Goal: Task Accomplishment & Management: Complete application form

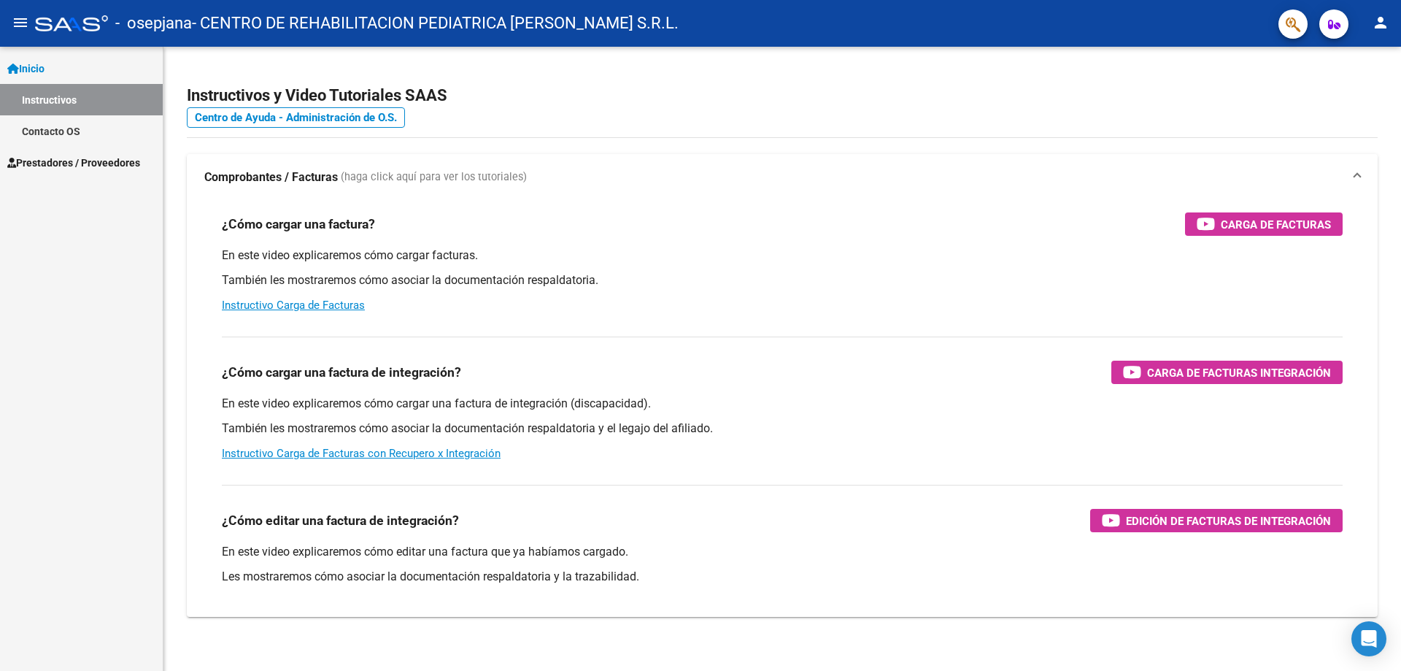
click at [128, 162] on span "Prestadores / Proveedores" at bounding box center [73, 163] width 133 height 16
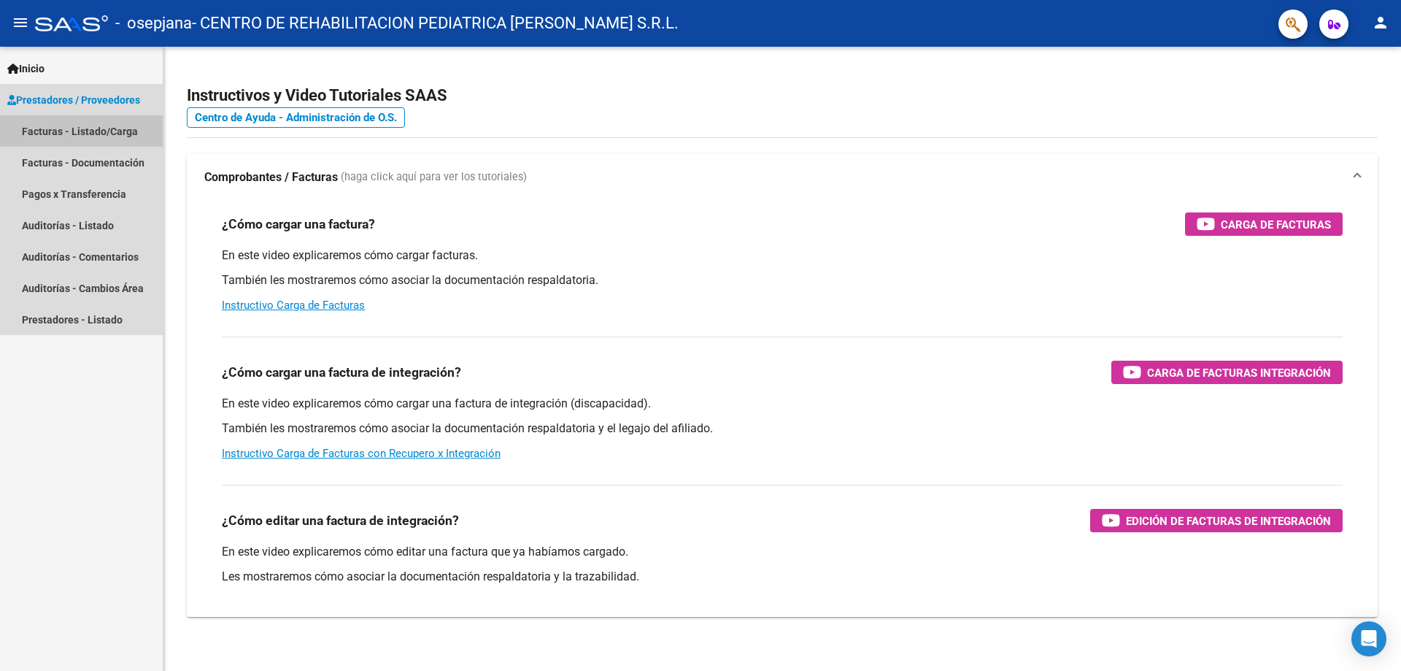
click at [122, 140] on link "Facturas - Listado/Carga" at bounding box center [81, 130] width 163 height 31
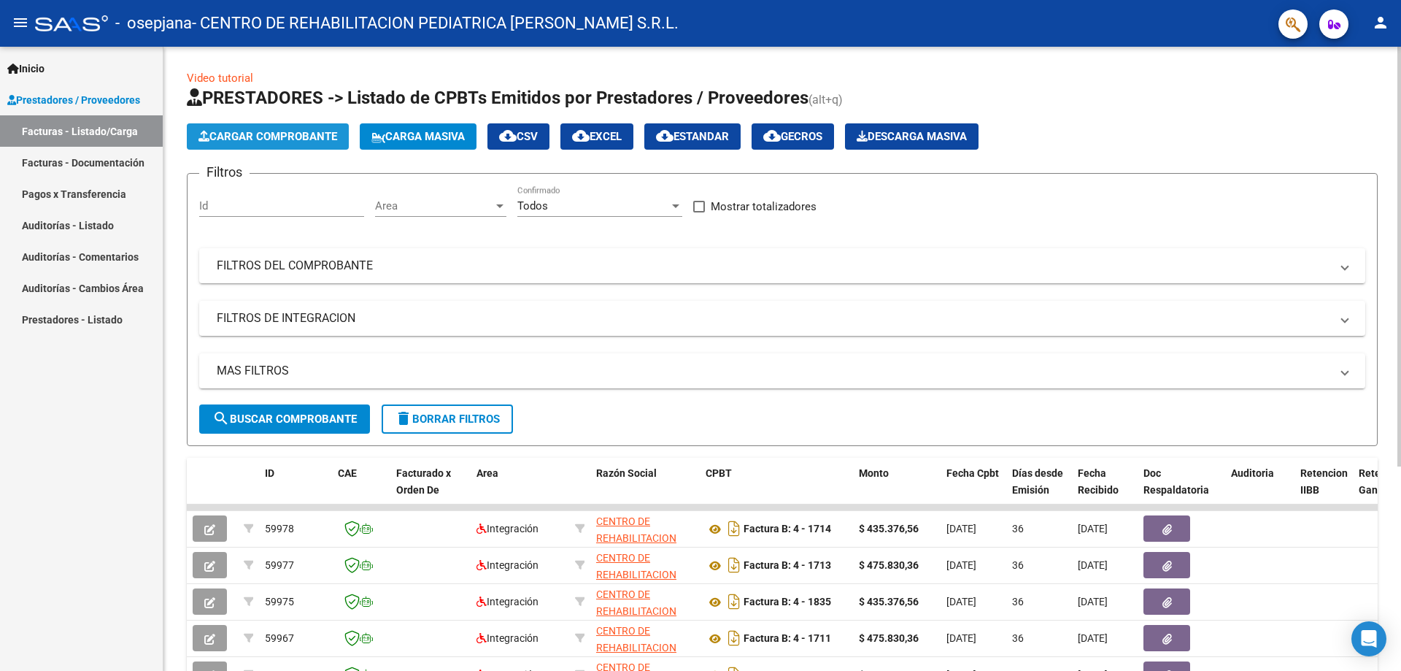
click at [325, 138] on span "Cargar Comprobante" at bounding box center [267, 136] width 139 height 13
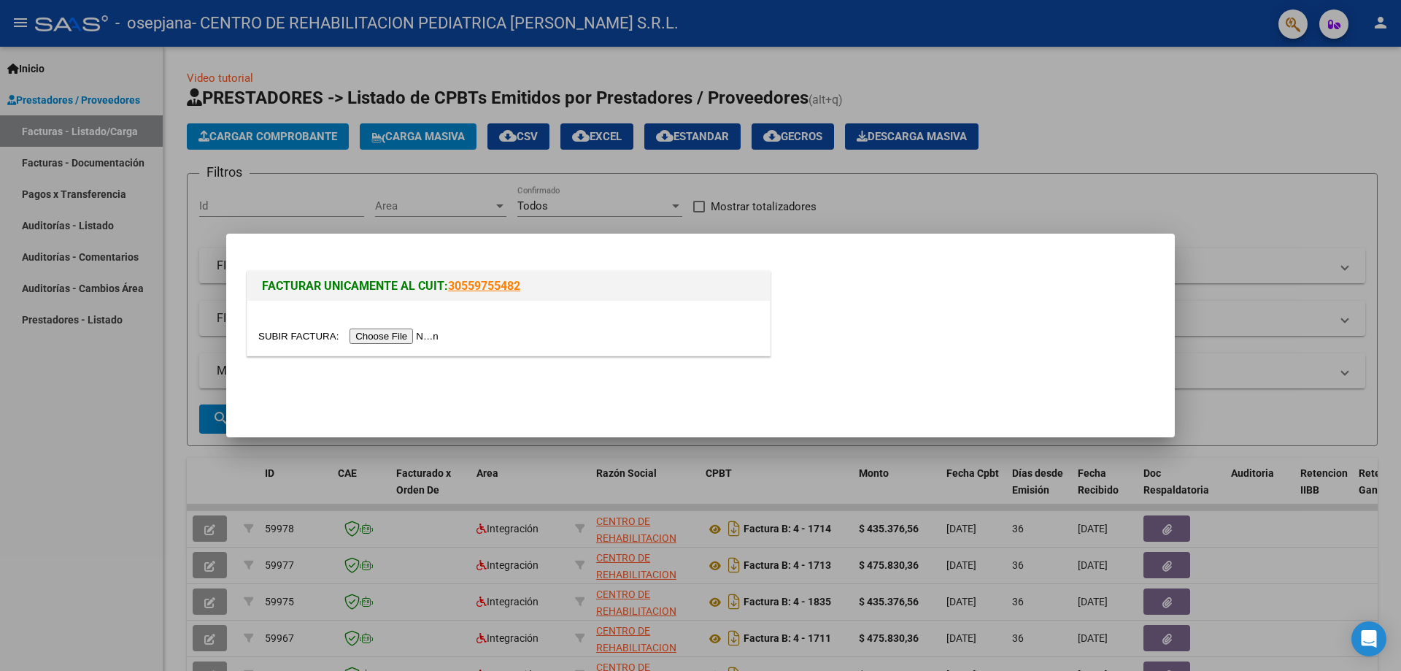
click at [411, 339] on input "file" at bounding box center [350, 335] width 185 height 15
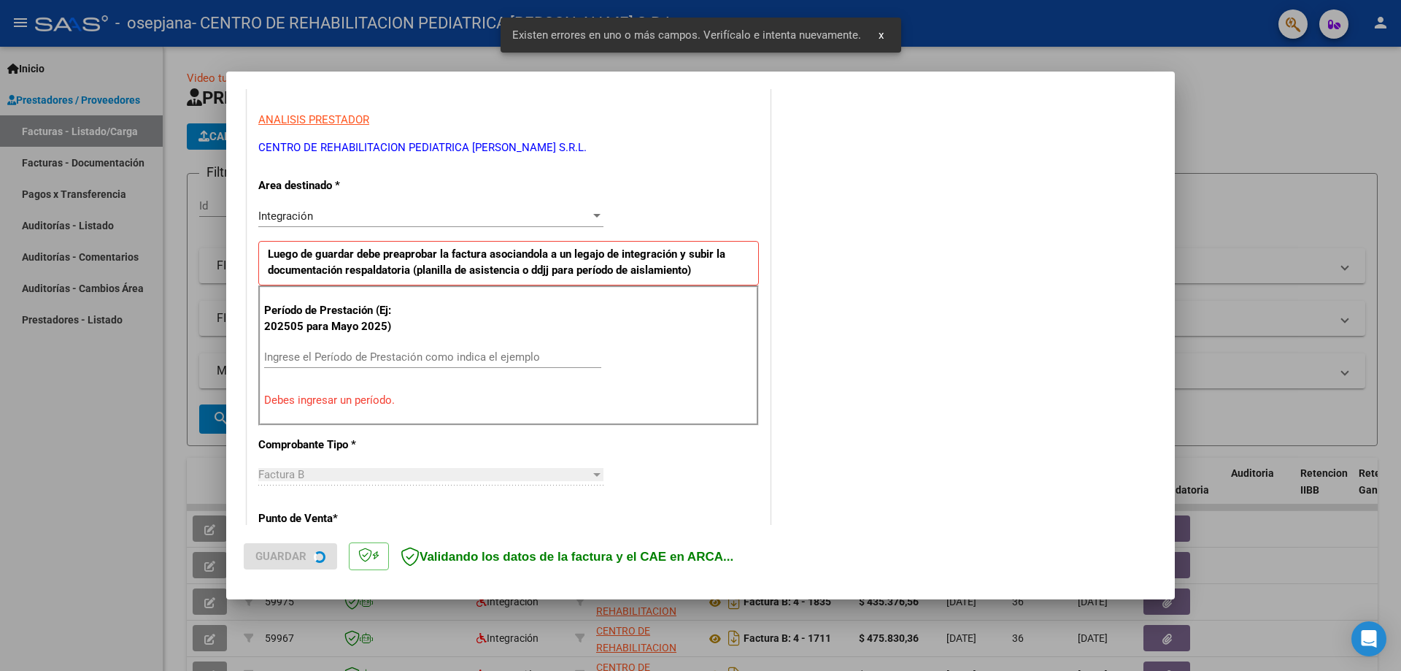
scroll to position [263, 0]
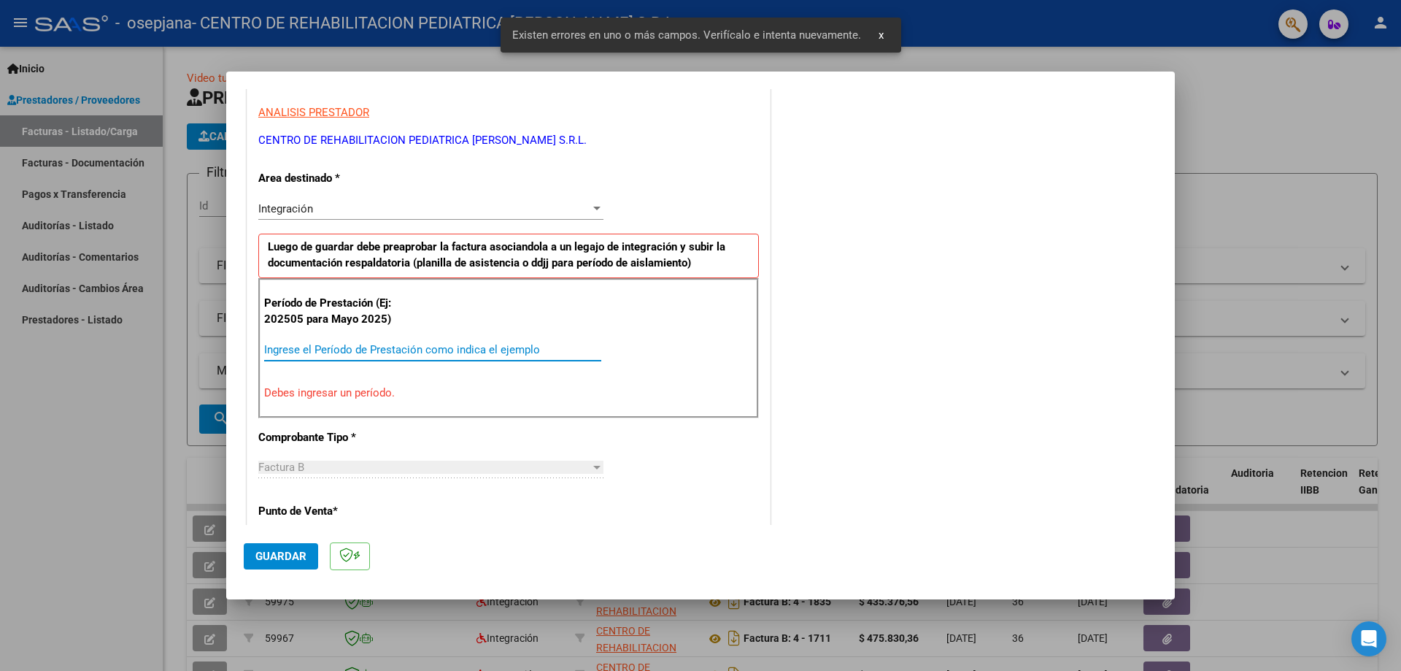
click at [328, 346] on input "Ingrese el Período de Prestación como indica el ejemplo" at bounding box center [432, 349] width 337 height 13
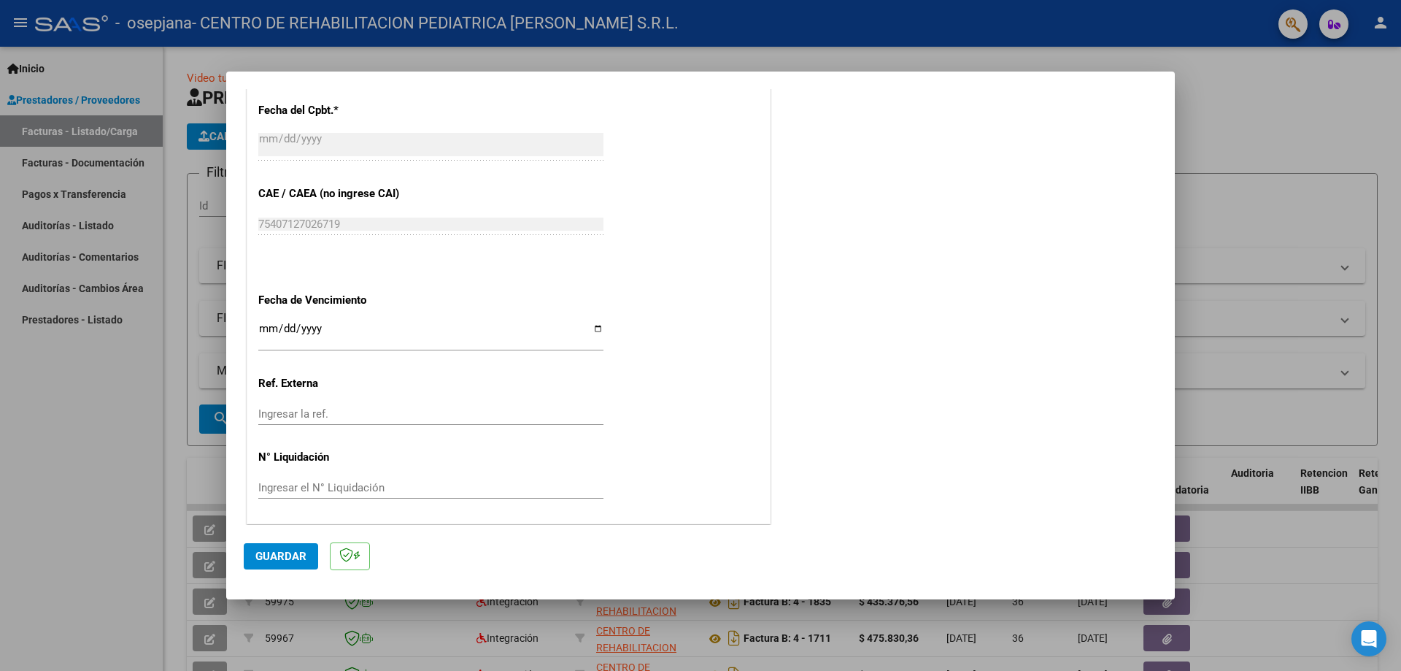
scroll to position [849, 0]
type input "202509"
click at [598, 327] on input "Ingresar la fecha" at bounding box center [430, 331] width 345 height 23
type input "[DATE]"
click at [279, 546] on button "Guardar" at bounding box center [281, 556] width 74 height 26
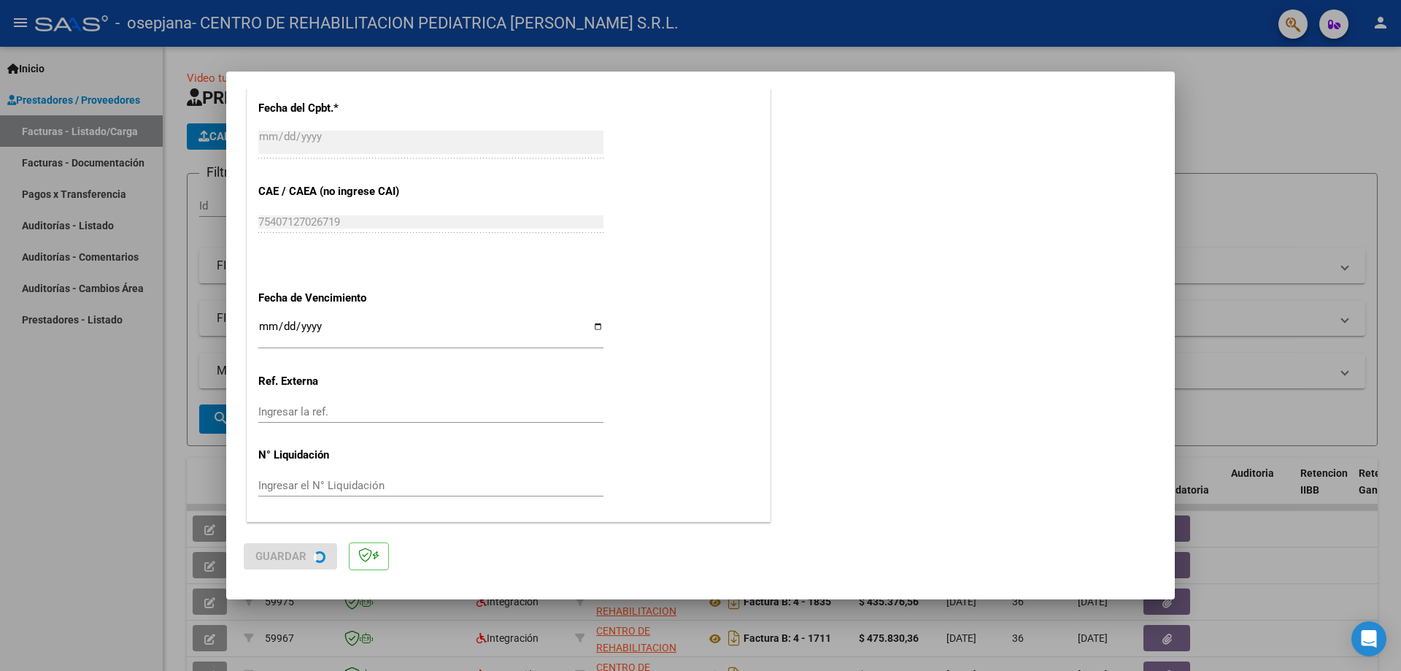
scroll to position [0, 0]
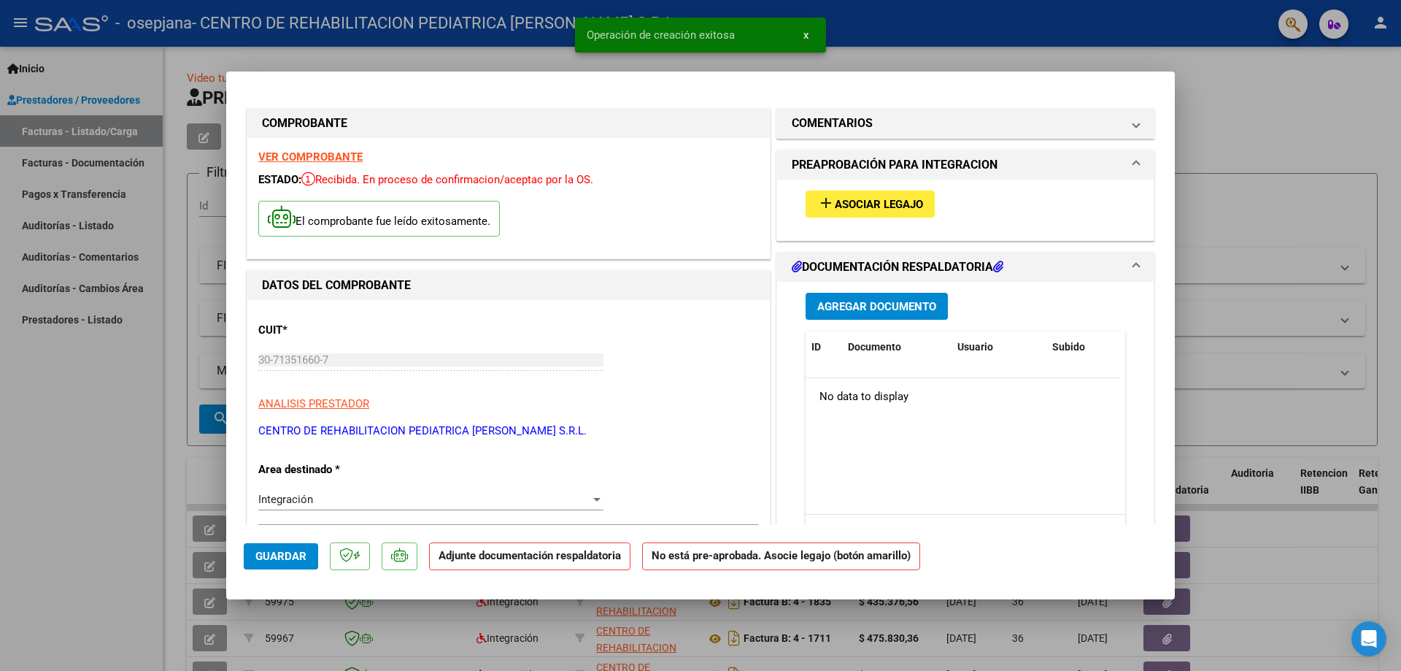
click at [891, 213] on button "add Asociar Legajo" at bounding box center [870, 203] width 129 height 27
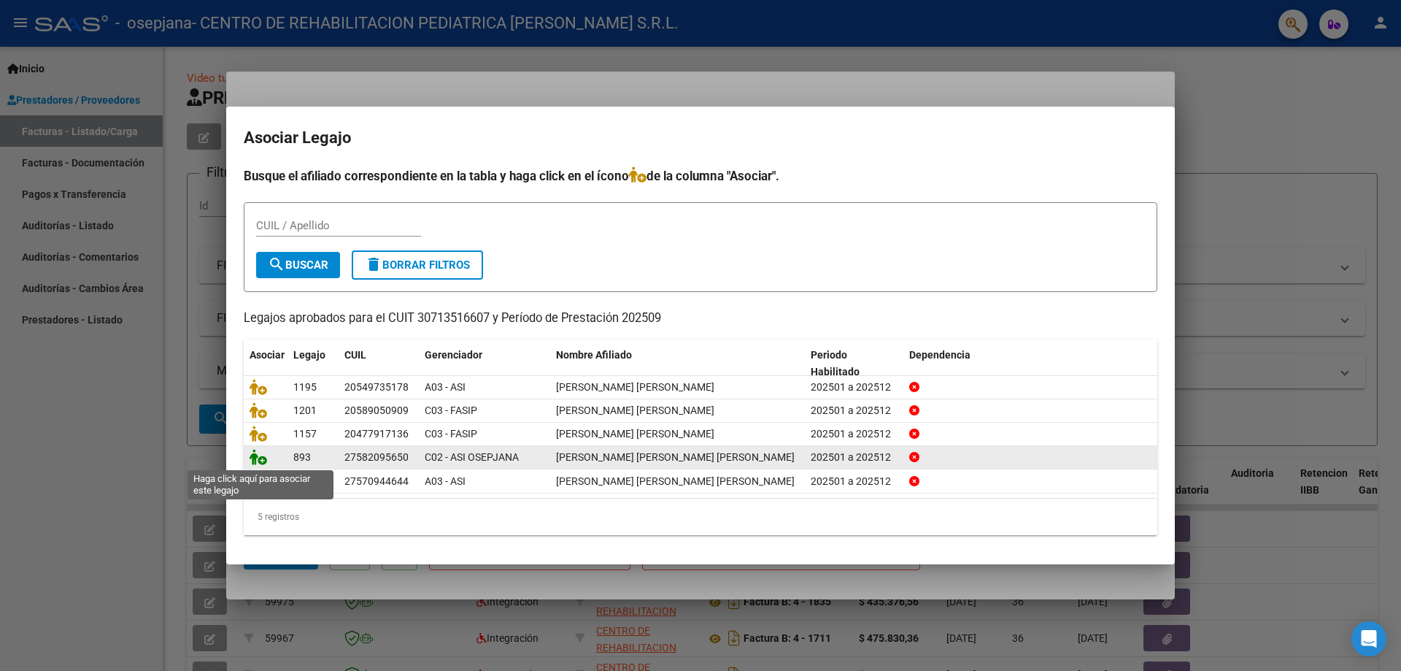
click at [258, 459] on icon at bounding box center [259, 457] width 18 height 16
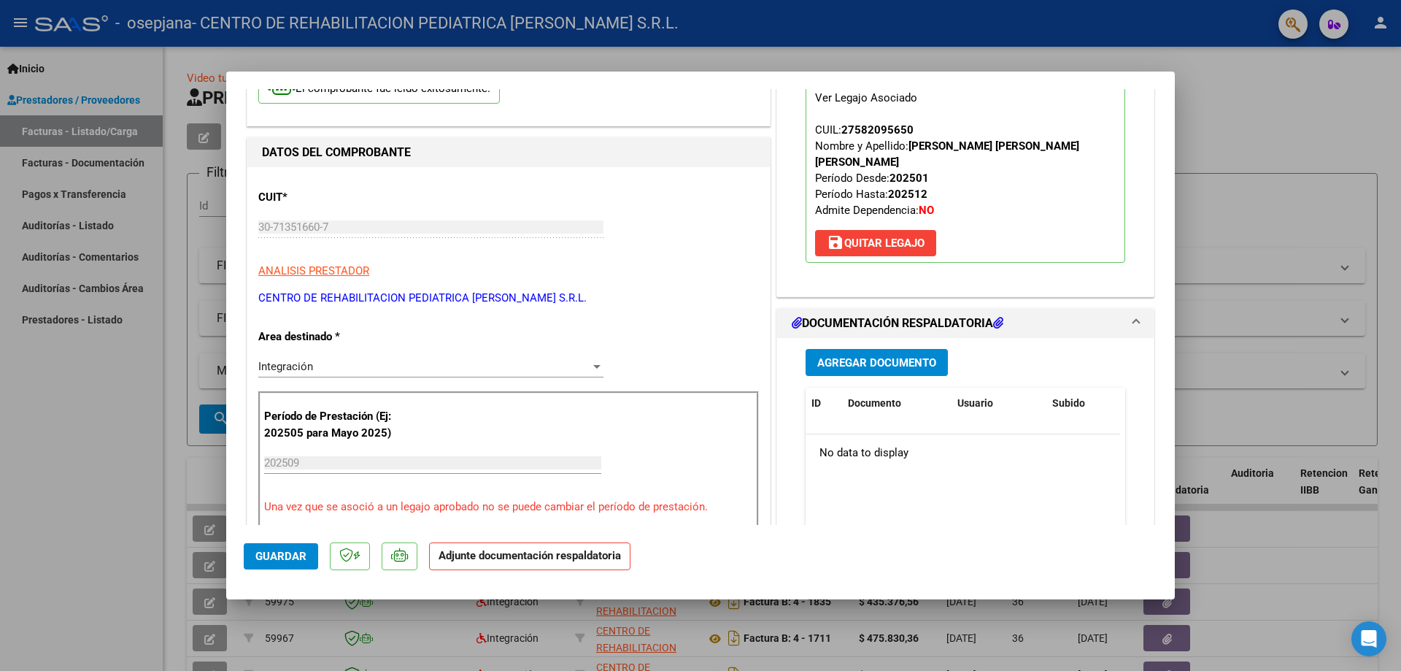
scroll to position [146, 0]
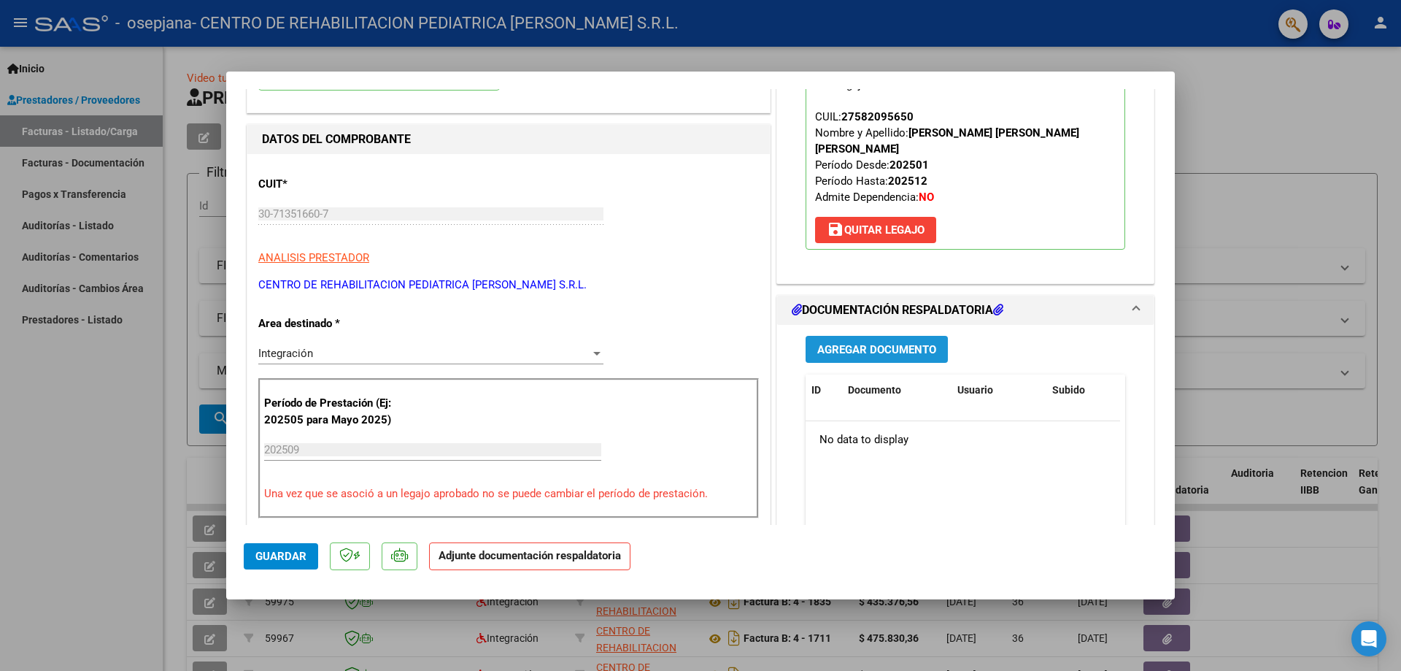
click at [839, 343] on span "Agregar Documento" at bounding box center [876, 349] width 119 height 13
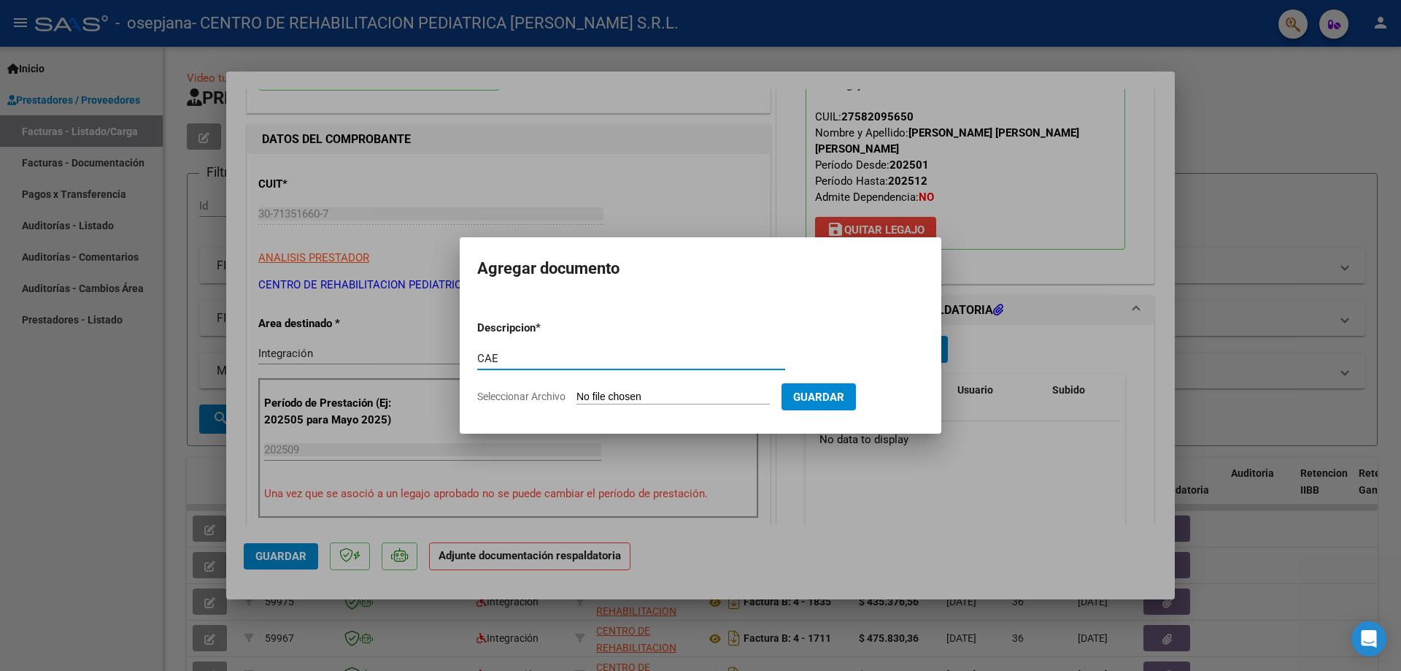
type input "CAE"
click at [648, 394] on input "Seleccionar Archivo" at bounding box center [672, 397] width 193 height 14
type input "C:\fakepath\CAE [PERSON_NAME] REHAB SEPT (1).pdf"
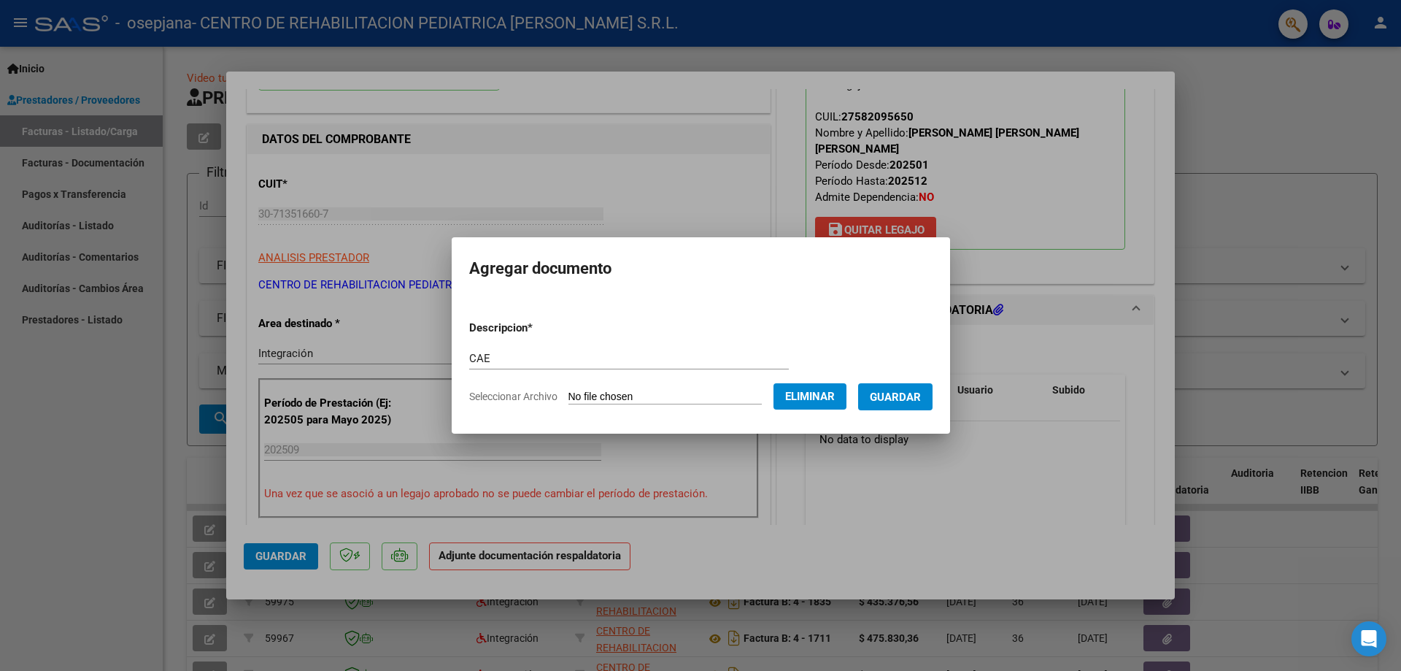
click at [897, 399] on span "Guardar" at bounding box center [895, 396] width 51 height 13
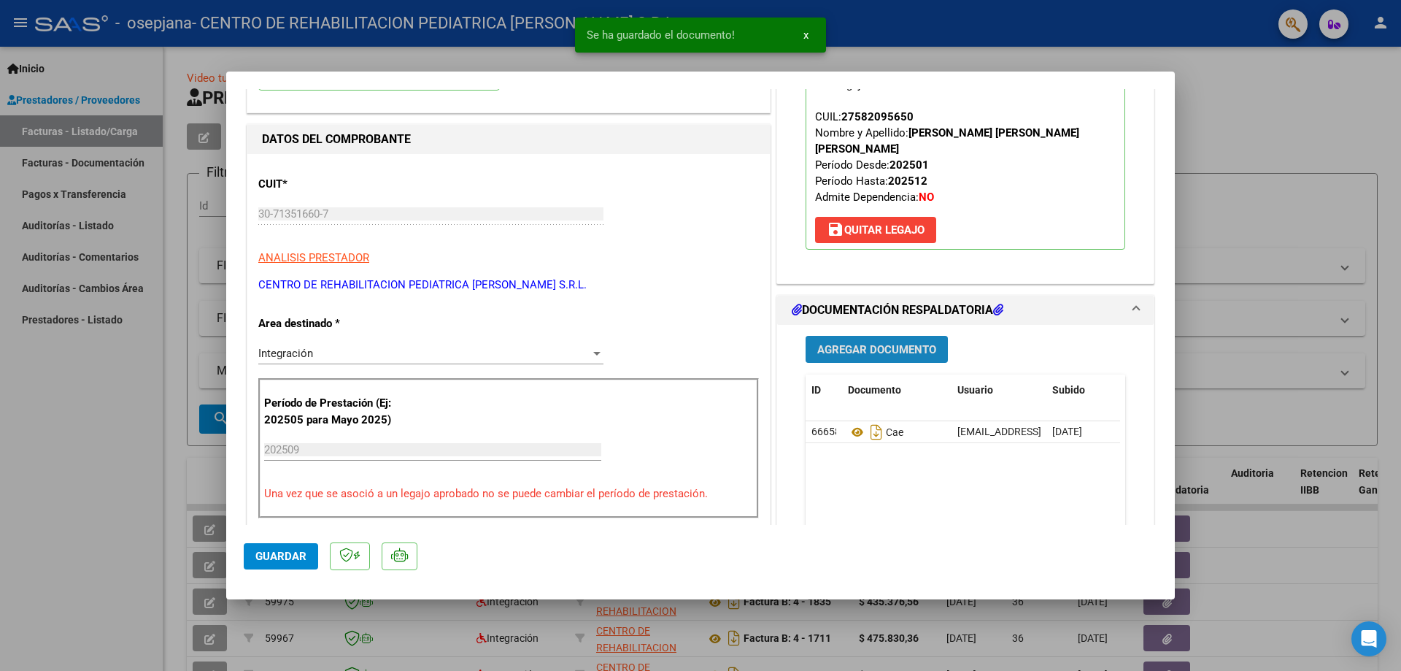
click at [876, 343] on span "Agregar Documento" at bounding box center [876, 349] width 119 height 13
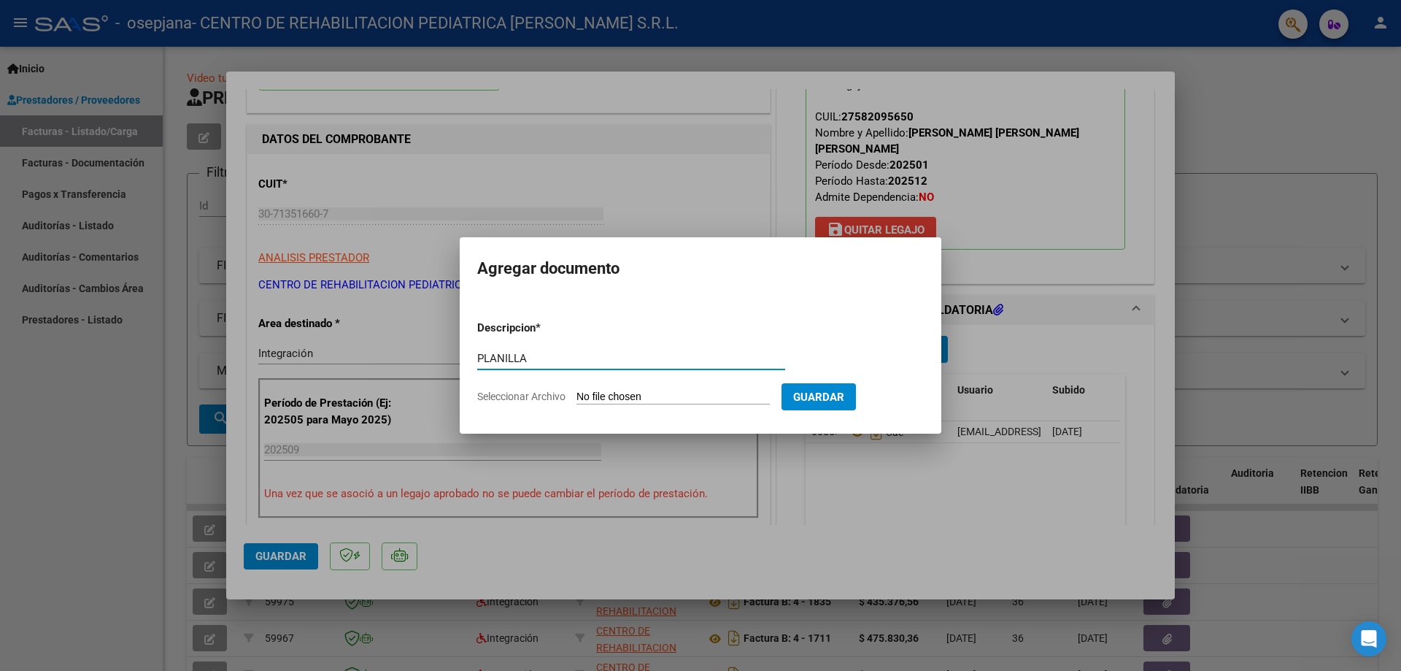
type input "PLANILLA"
click at [590, 399] on input "Seleccionar Archivo" at bounding box center [672, 397] width 193 height 14
type input "C:\fakepath\PA REHAB SEPTIEMBRE [PERSON_NAME] (1).pdf"
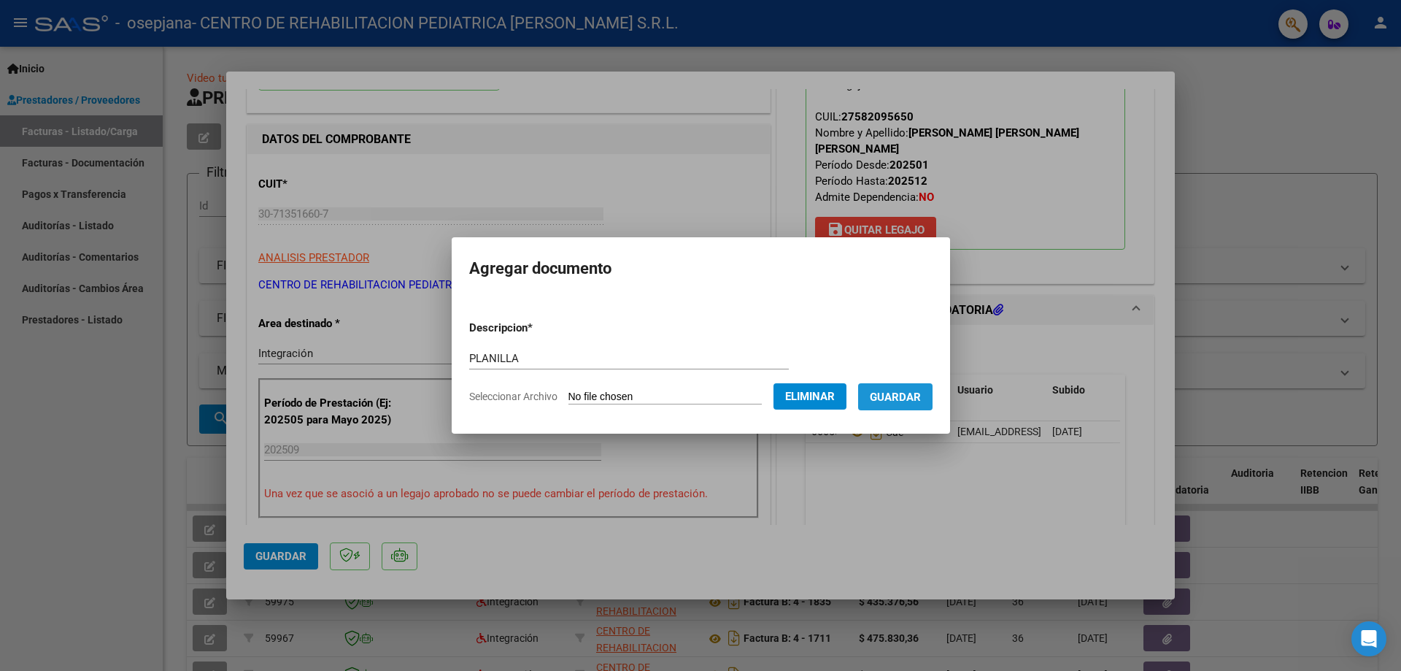
click at [921, 398] on span "Guardar" at bounding box center [895, 396] width 51 height 13
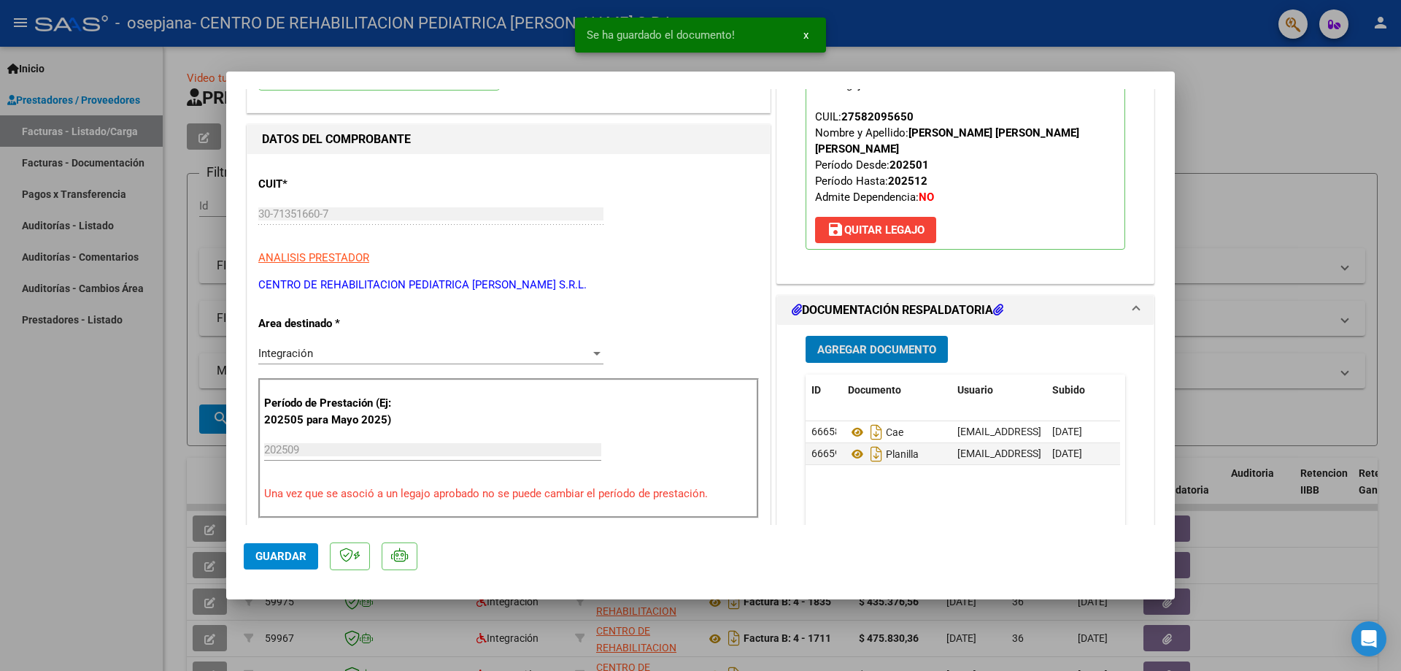
click at [902, 343] on span "Agregar Documento" at bounding box center [876, 349] width 119 height 13
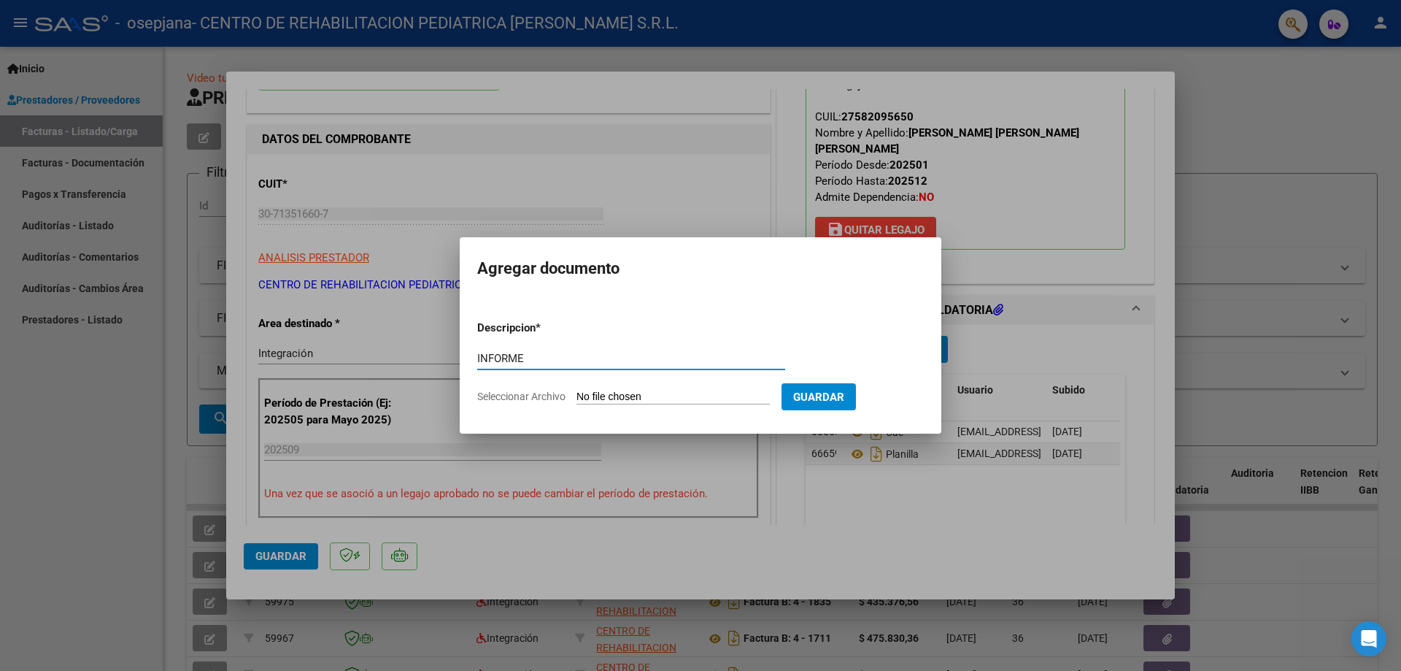
type input "INFORME"
click at [650, 398] on input "Seleccionar Archivo" at bounding box center [672, 397] width 193 height 14
type input "C:\fakepath\INFORME SEPTIEMBRE 2025 [PERSON_NAME] REHAB.pdf"
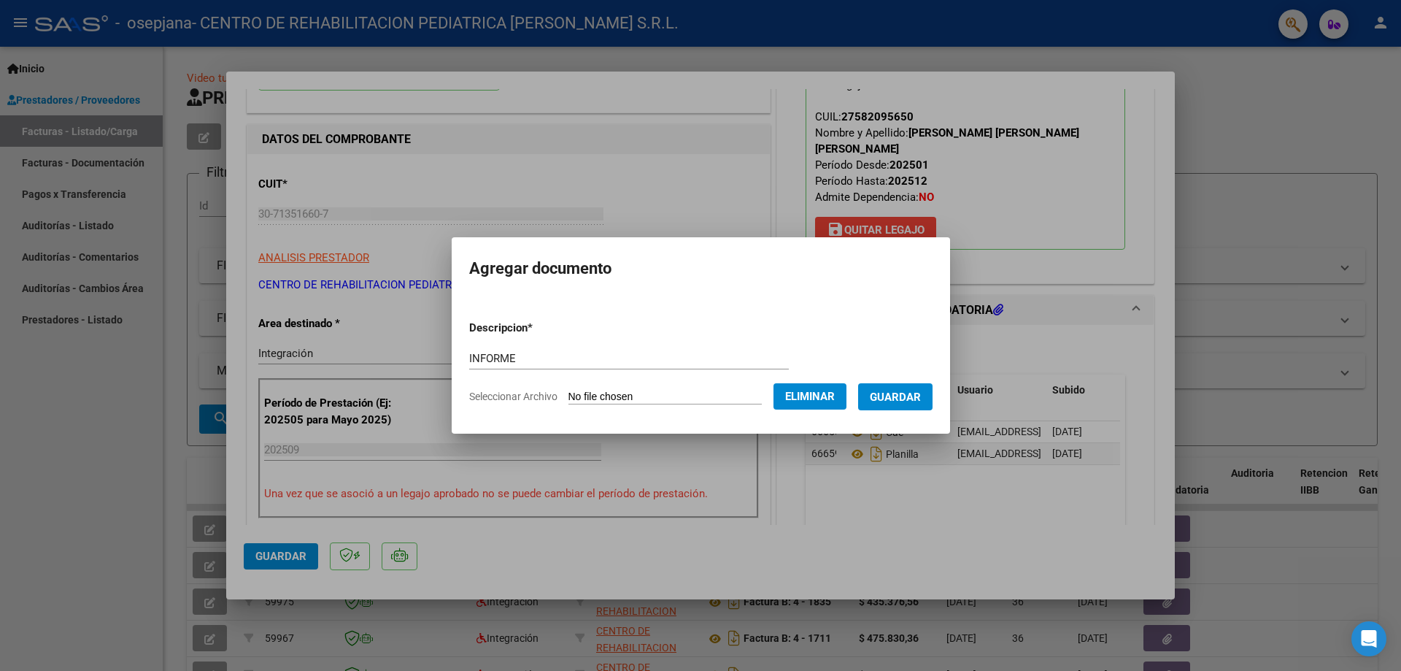
click at [912, 402] on span "Guardar" at bounding box center [895, 396] width 51 height 13
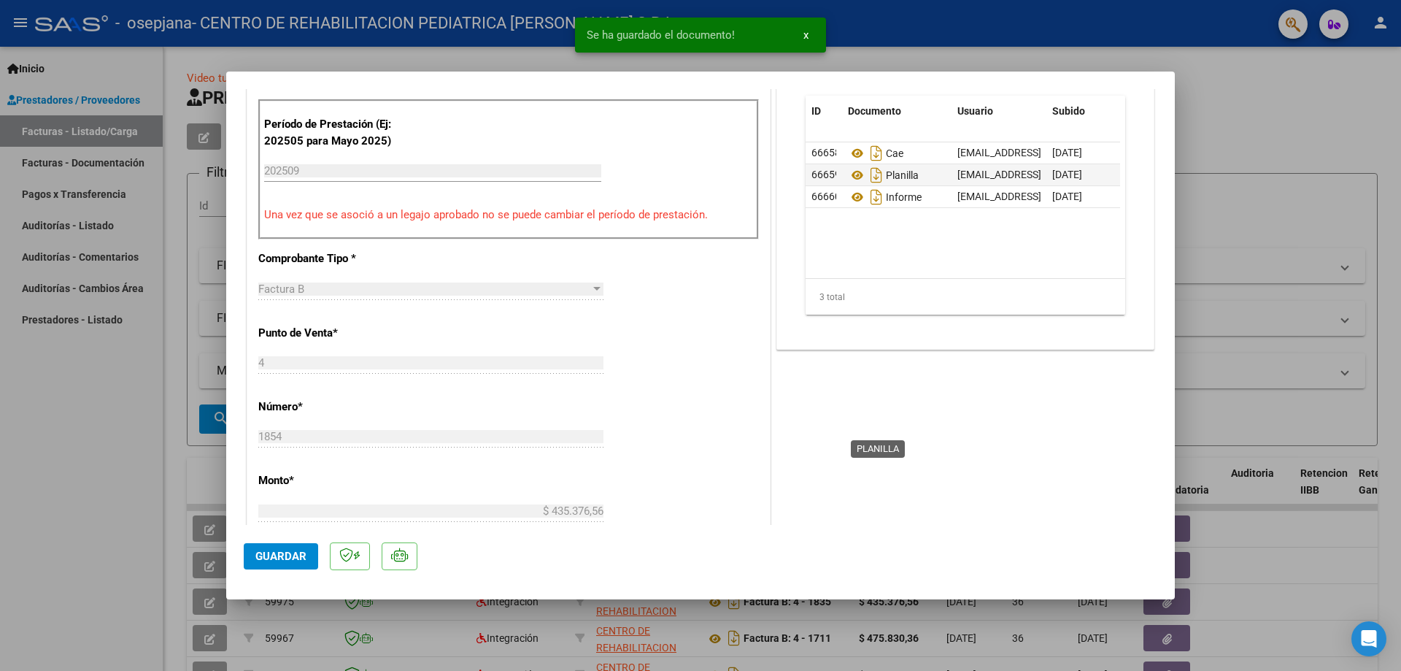
scroll to position [438, 0]
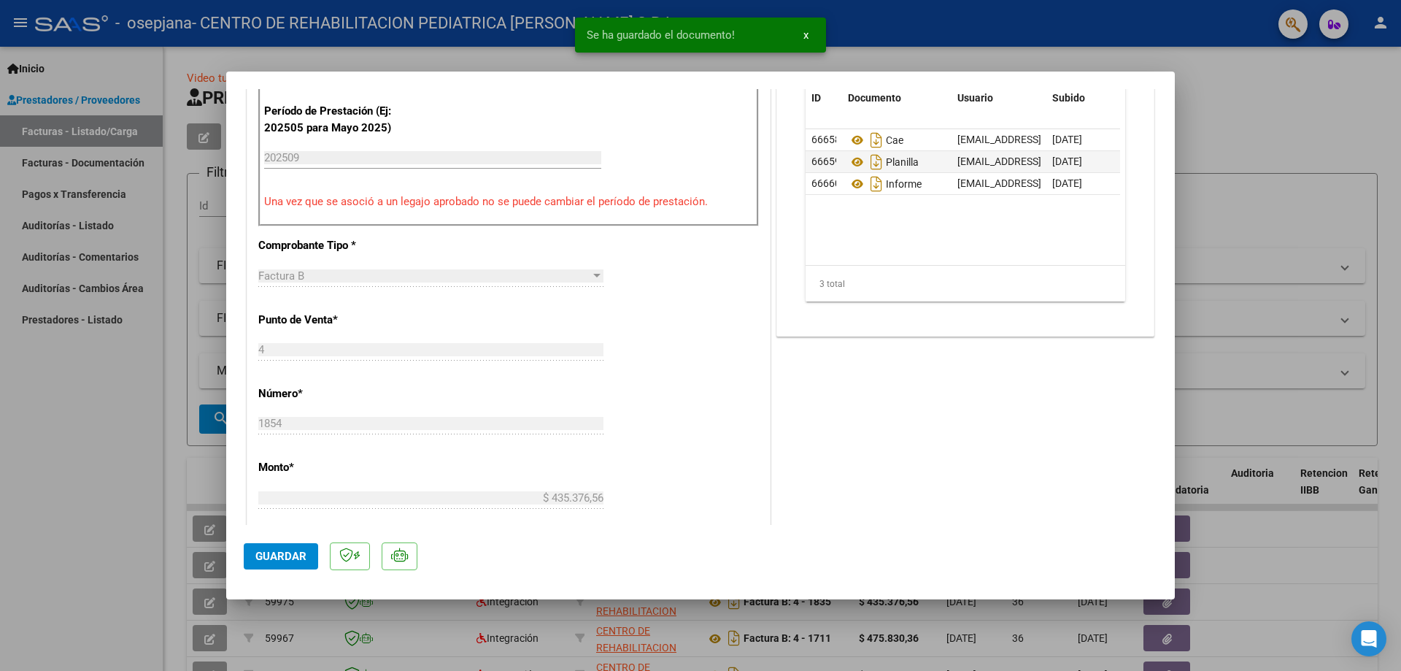
click at [277, 556] on span "Guardar" at bounding box center [280, 555] width 51 height 13
click at [811, 35] on button "x" at bounding box center [806, 35] width 28 height 26
click at [1235, 107] on div at bounding box center [700, 335] width 1401 height 671
type input "$ 0,00"
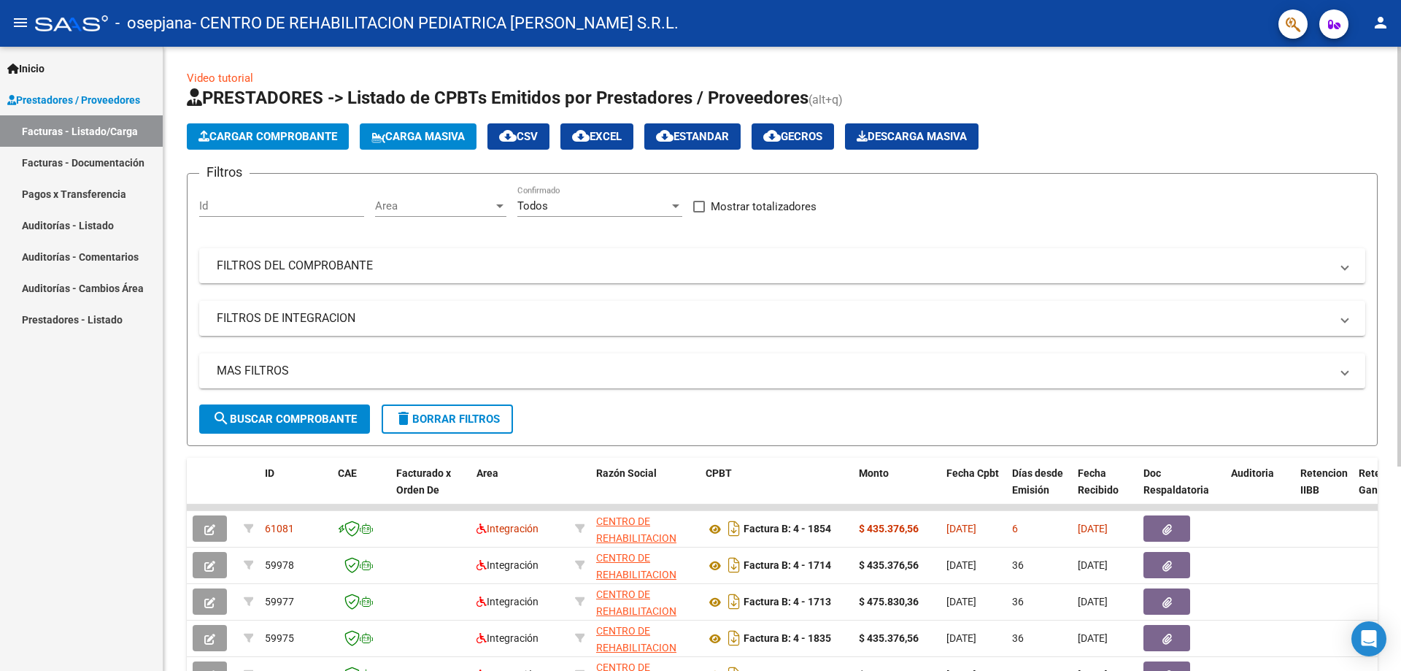
click at [272, 139] on span "Cargar Comprobante" at bounding box center [267, 136] width 139 height 13
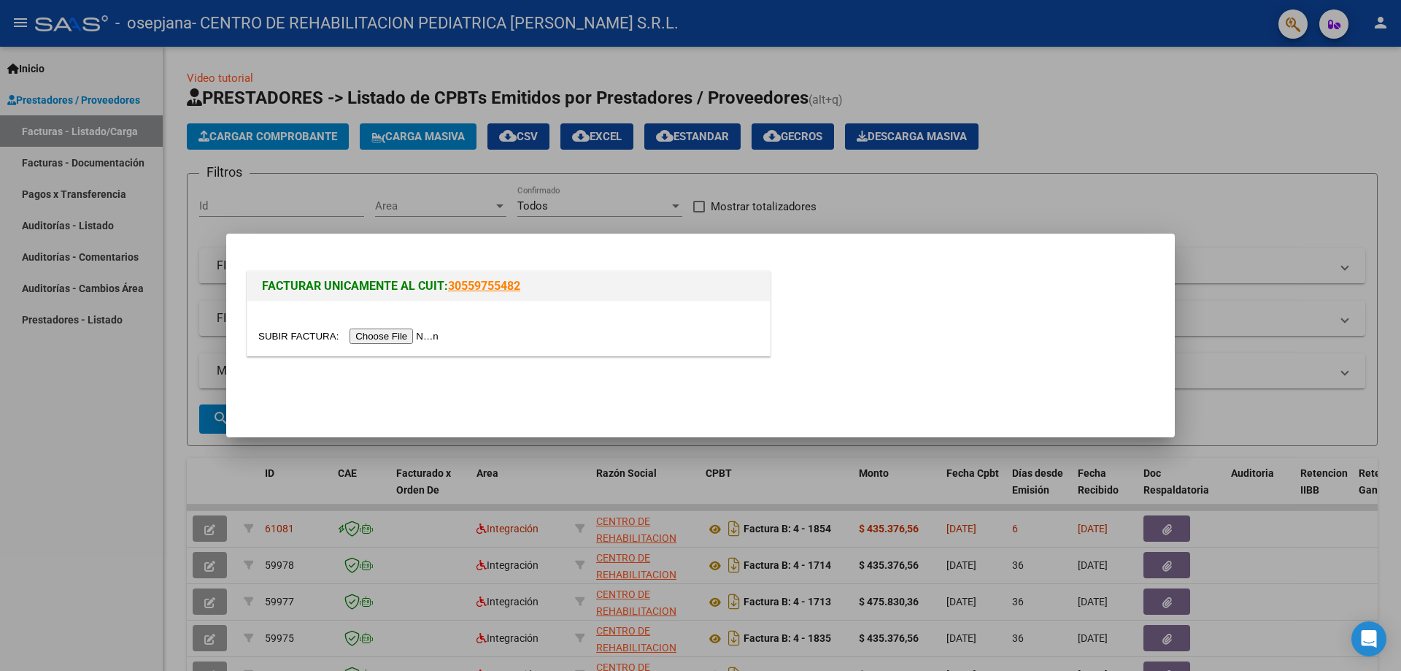
click at [382, 331] on input "file" at bounding box center [350, 335] width 185 height 15
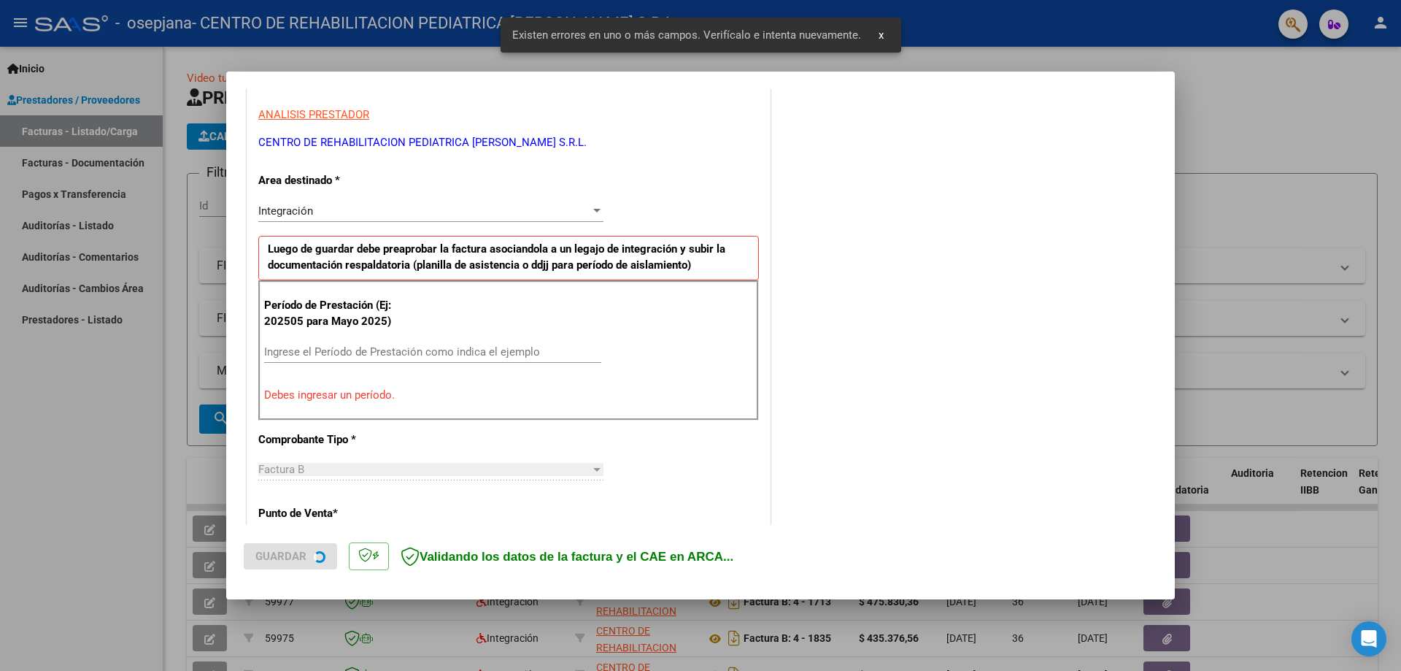
scroll to position [263, 0]
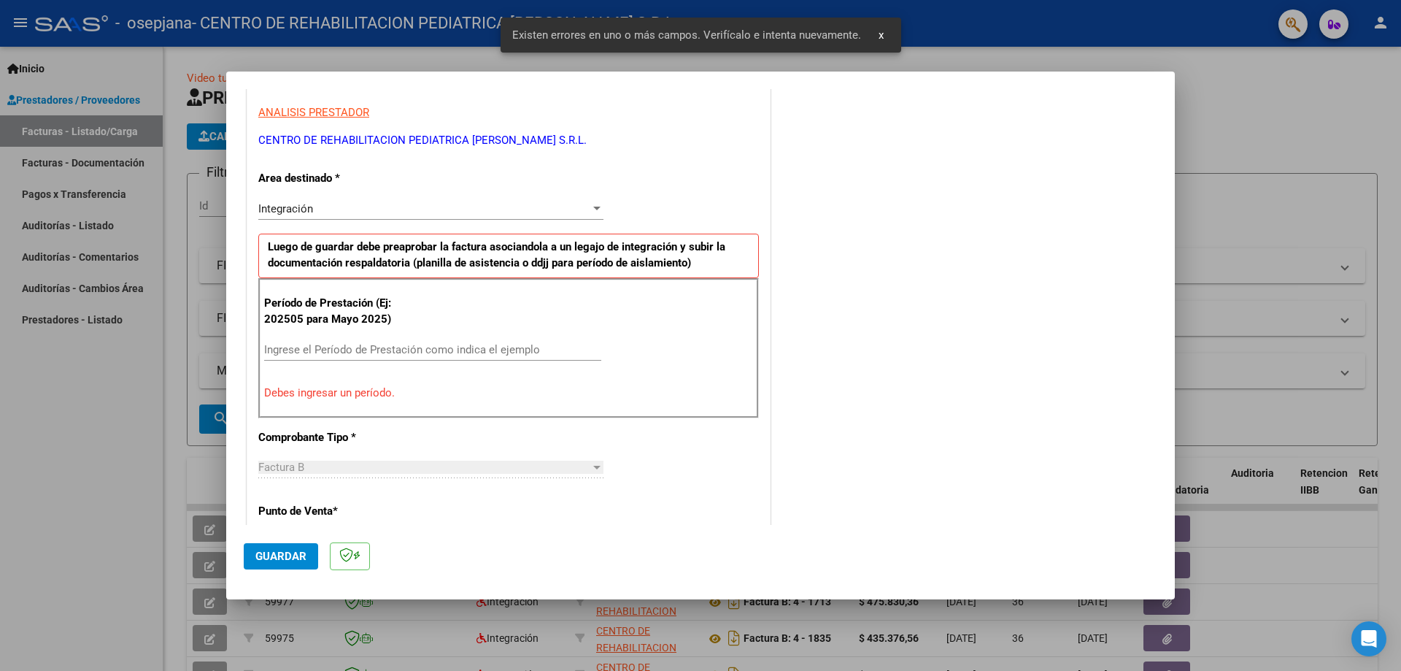
click at [374, 352] on input "Ingrese el Período de Prestación como indica el ejemplo" at bounding box center [432, 349] width 337 height 13
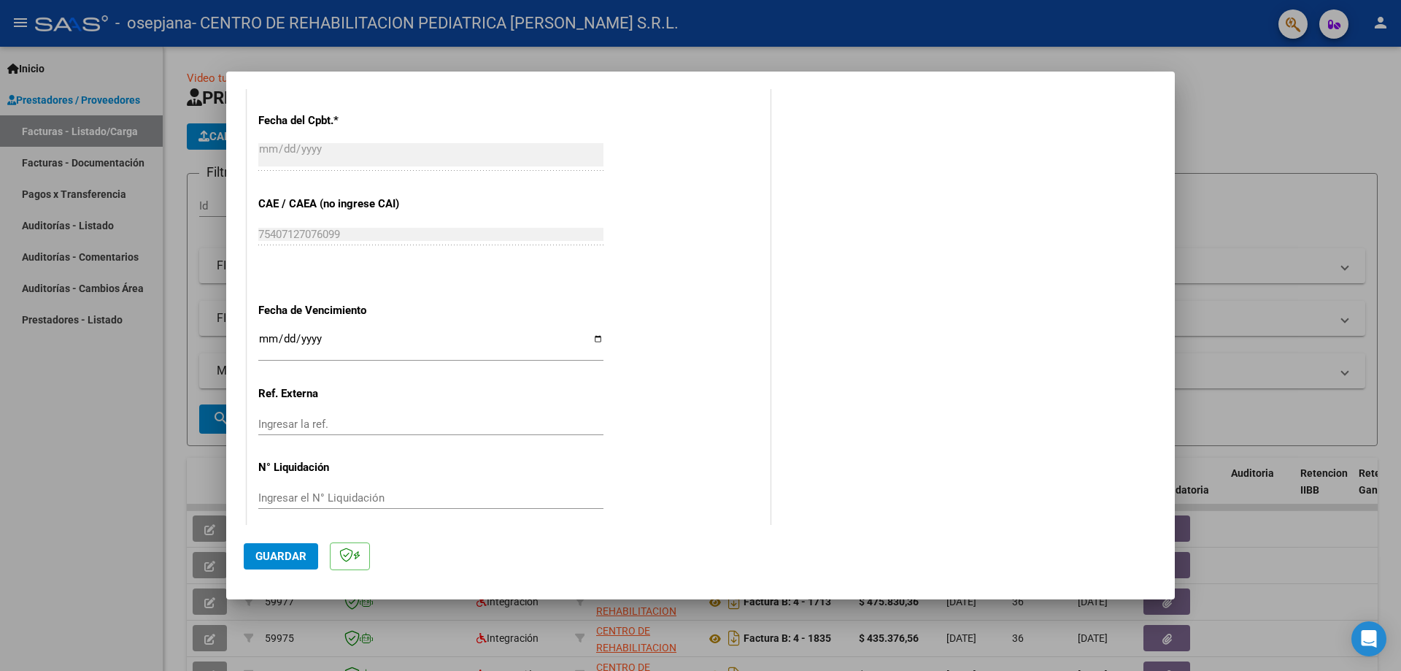
scroll to position [849, 0]
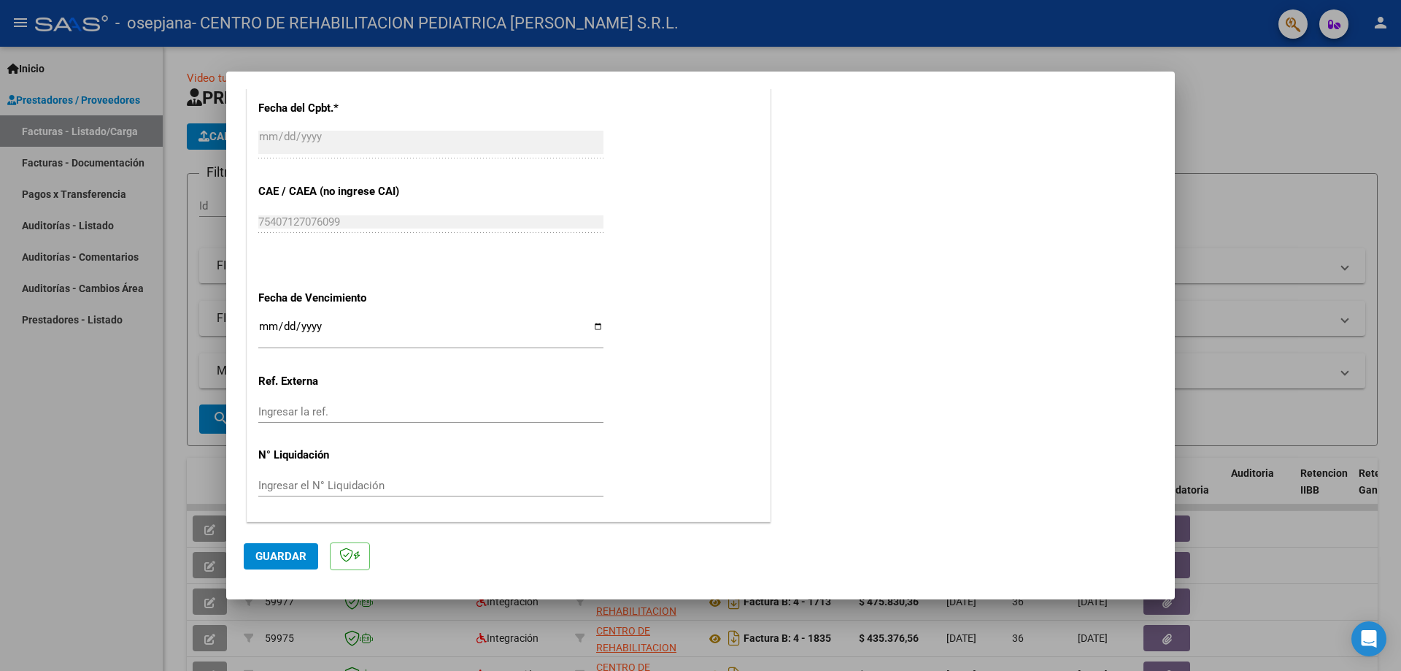
type input "202509"
click at [592, 330] on input "Ingresar la fecha" at bounding box center [430, 331] width 345 height 23
type input "[DATE]"
click at [293, 549] on button "Guardar" at bounding box center [281, 556] width 74 height 26
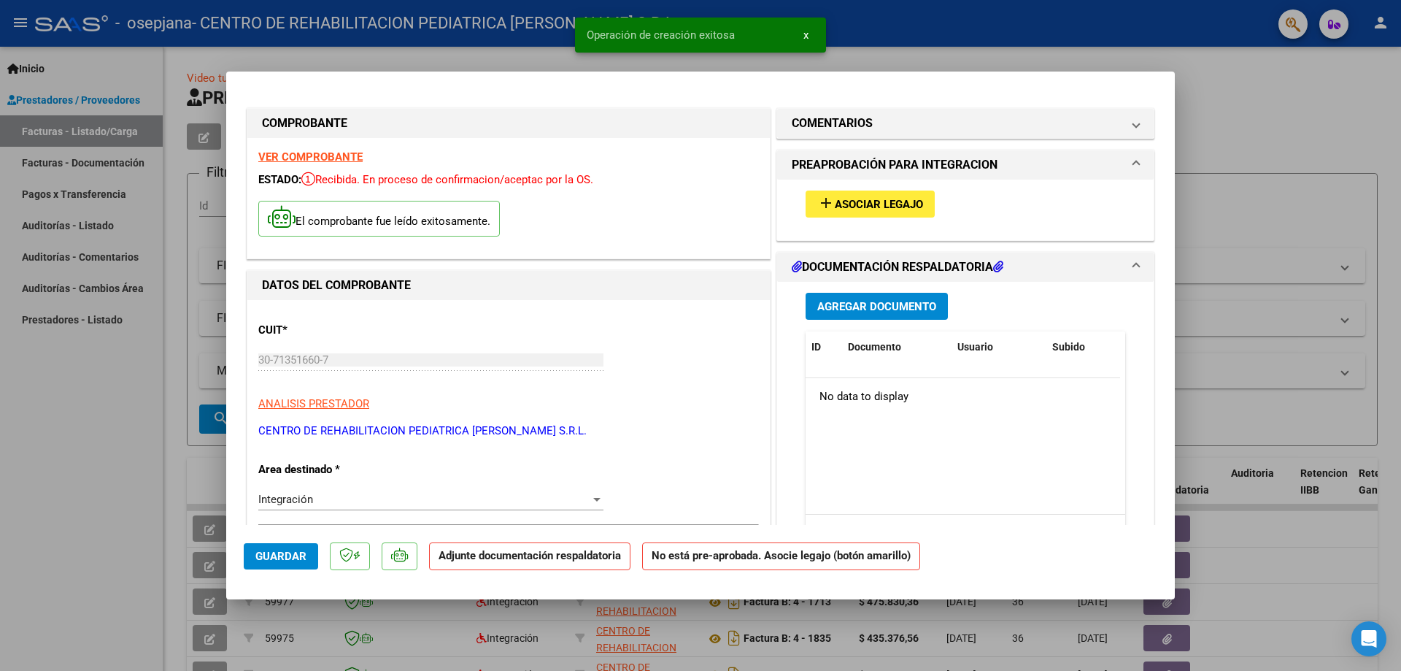
click at [867, 205] on span "Asociar Legajo" at bounding box center [879, 204] width 88 height 13
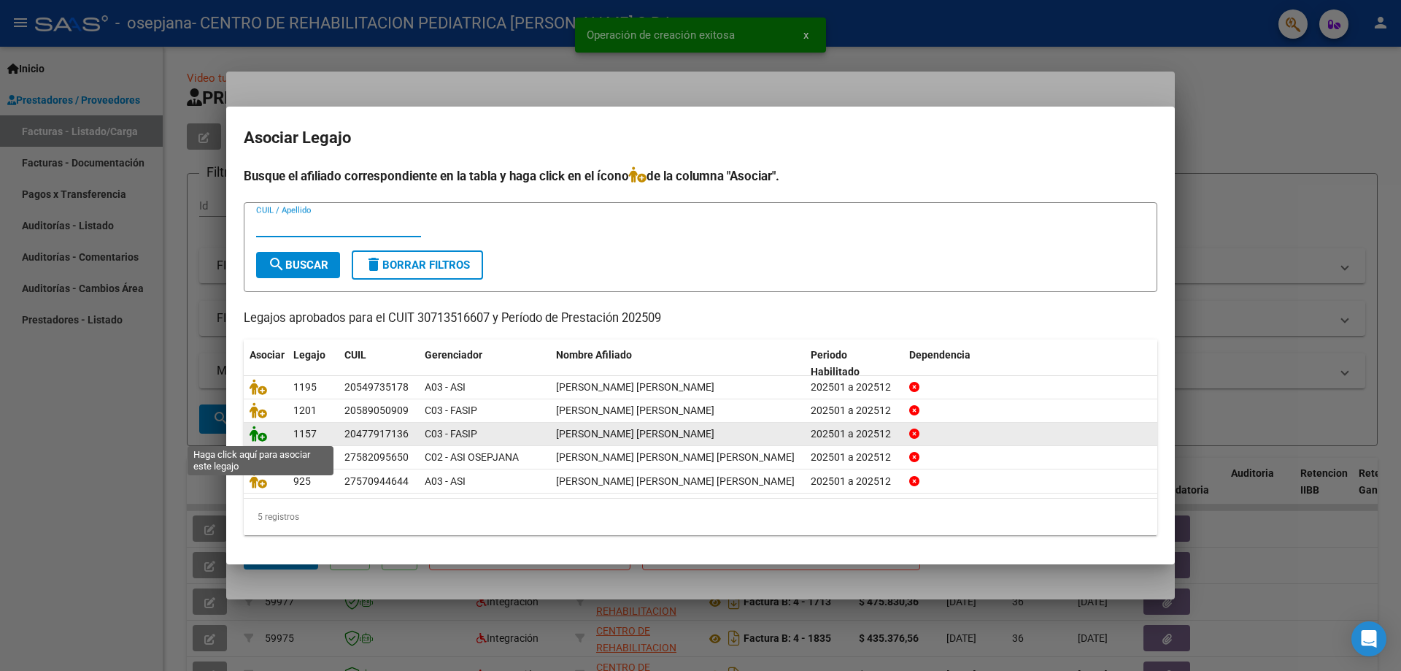
click at [258, 433] on icon at bounding box center [259, 433] width 18 height 16
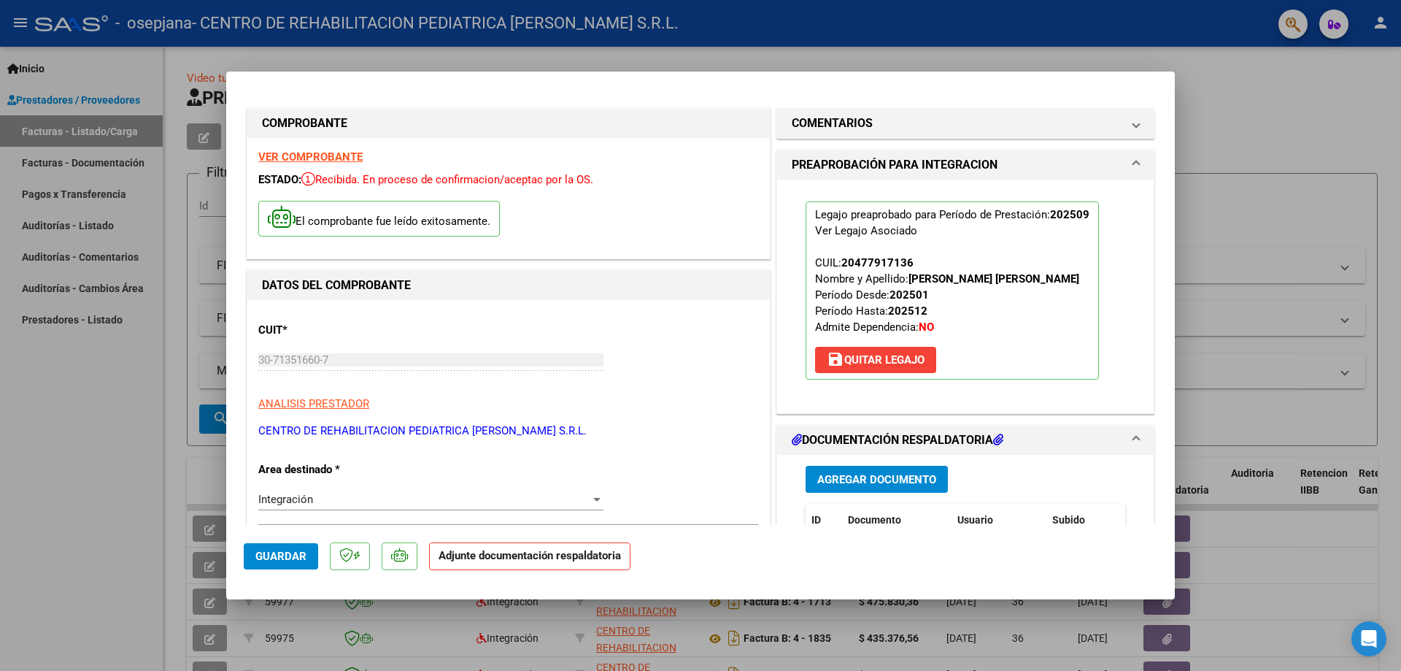
click at [877, 482] on span "Agregar Documento" at bounding box center [876, 479] width 119 height 13
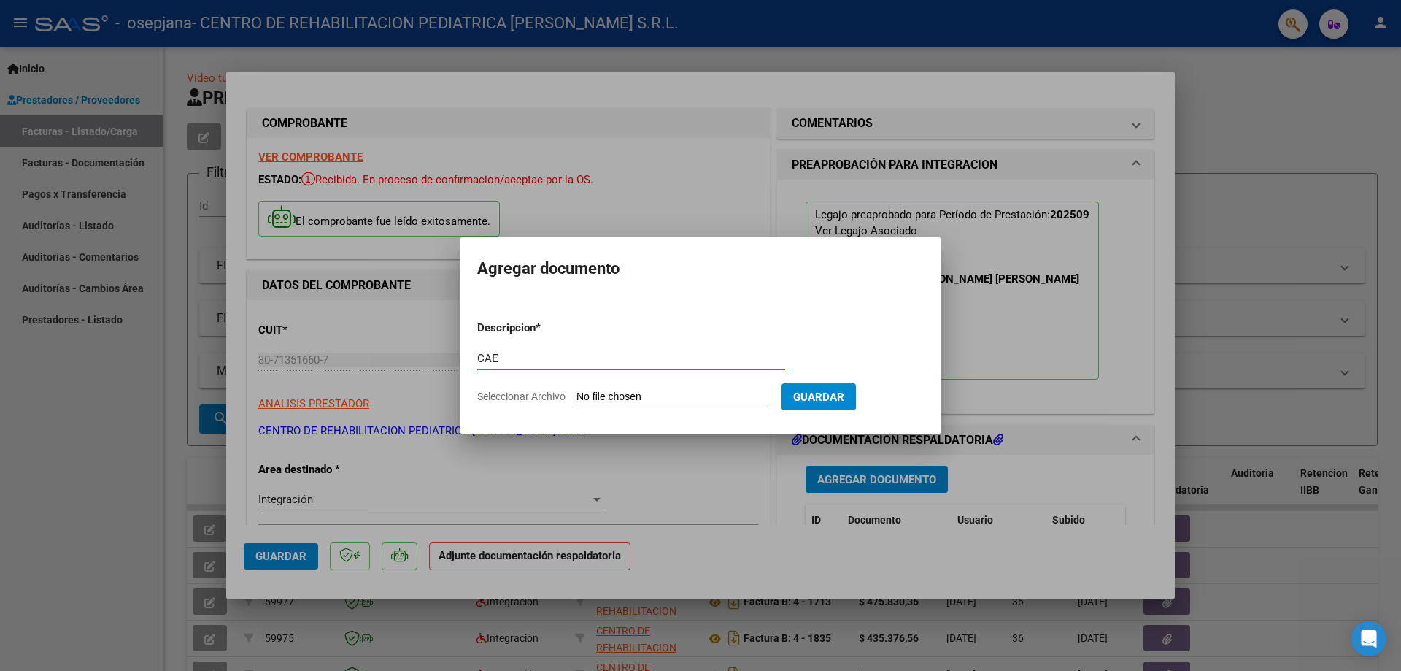
type input "CAE"
click at [649, 397] on input "Seleccionar Archivo" at bounding box center [672, 397] width 193 height 14
type input "C:\fakepath\CAE [PERSON_NAME] SEPT (1).pdf"
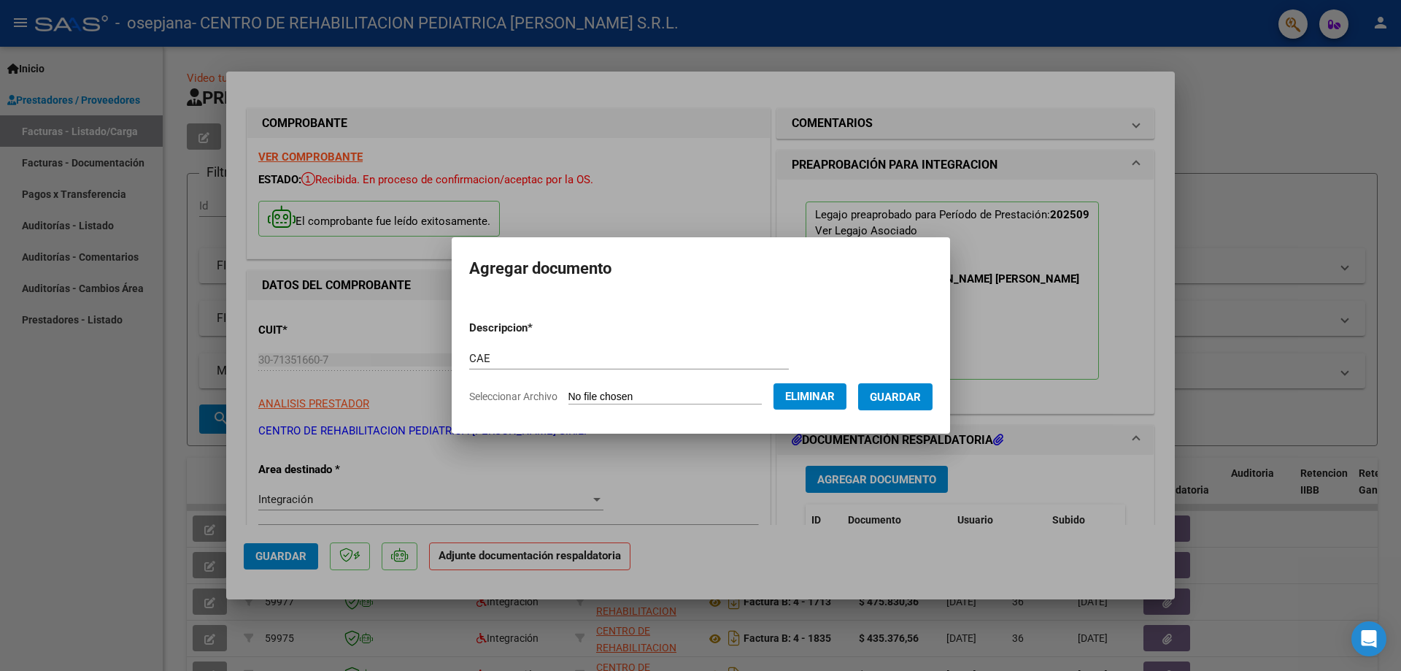
click at [911, 394] on span "Guardar" at bounding box center [895, 396] width 51 height 13
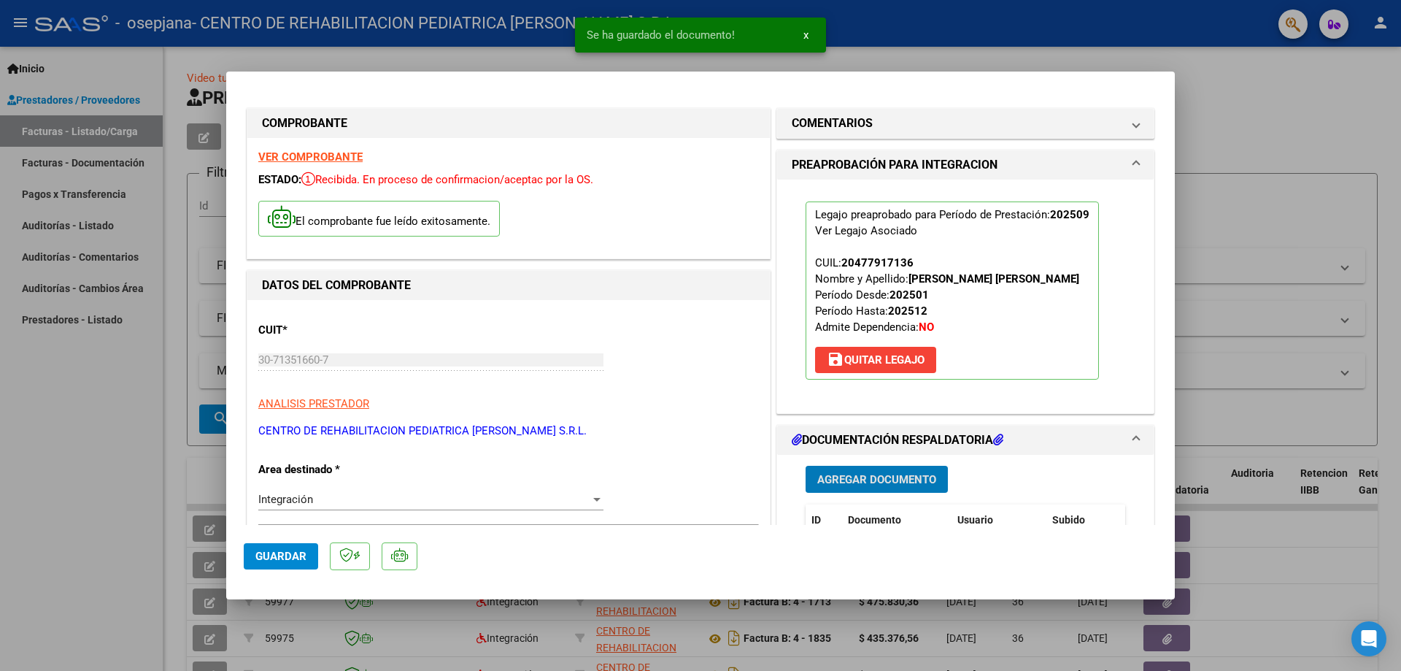
click at [851, 483] on span "Agregar Documento" at bounding box center [876, 479] width 119 height 13
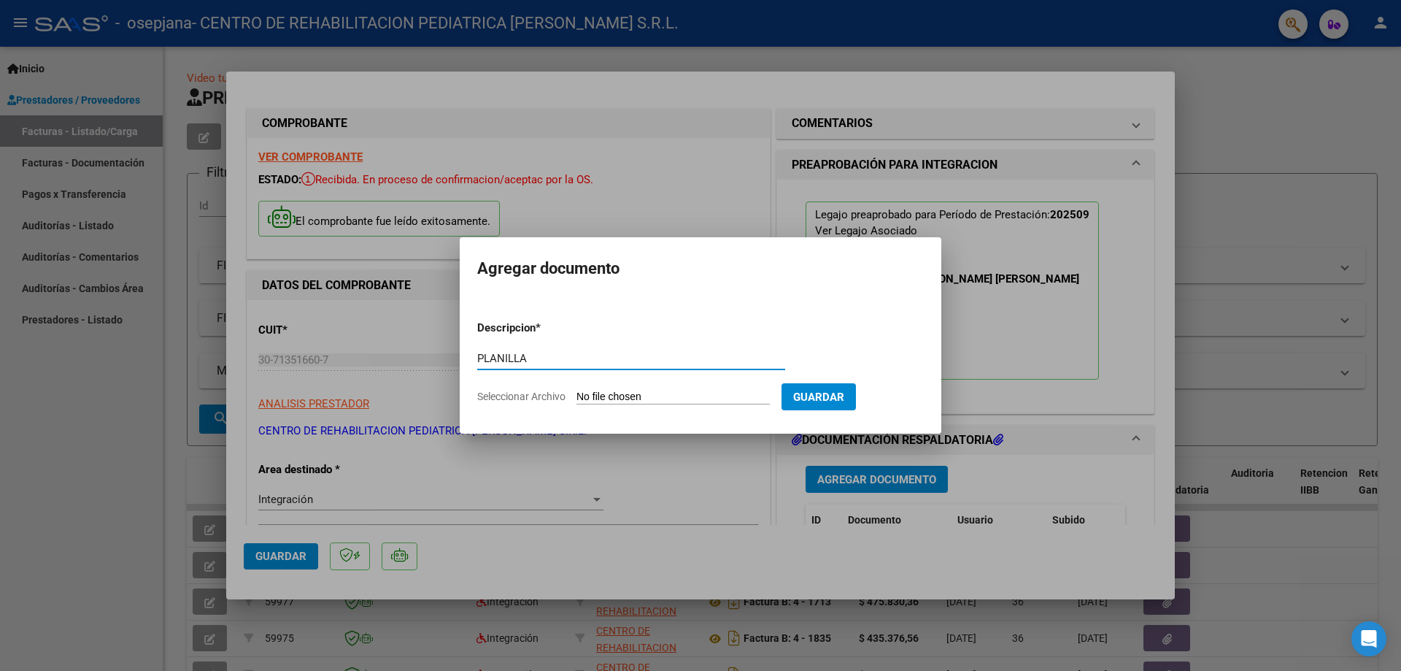
type input "PLANILLA"
click at [607, 401] on input "Seleccionar Archivo" at bounding box center [672, 397] width 193 height 14
type input "C:\fakepath\PA [PERSON_NAME] SEPT (1).pdf"
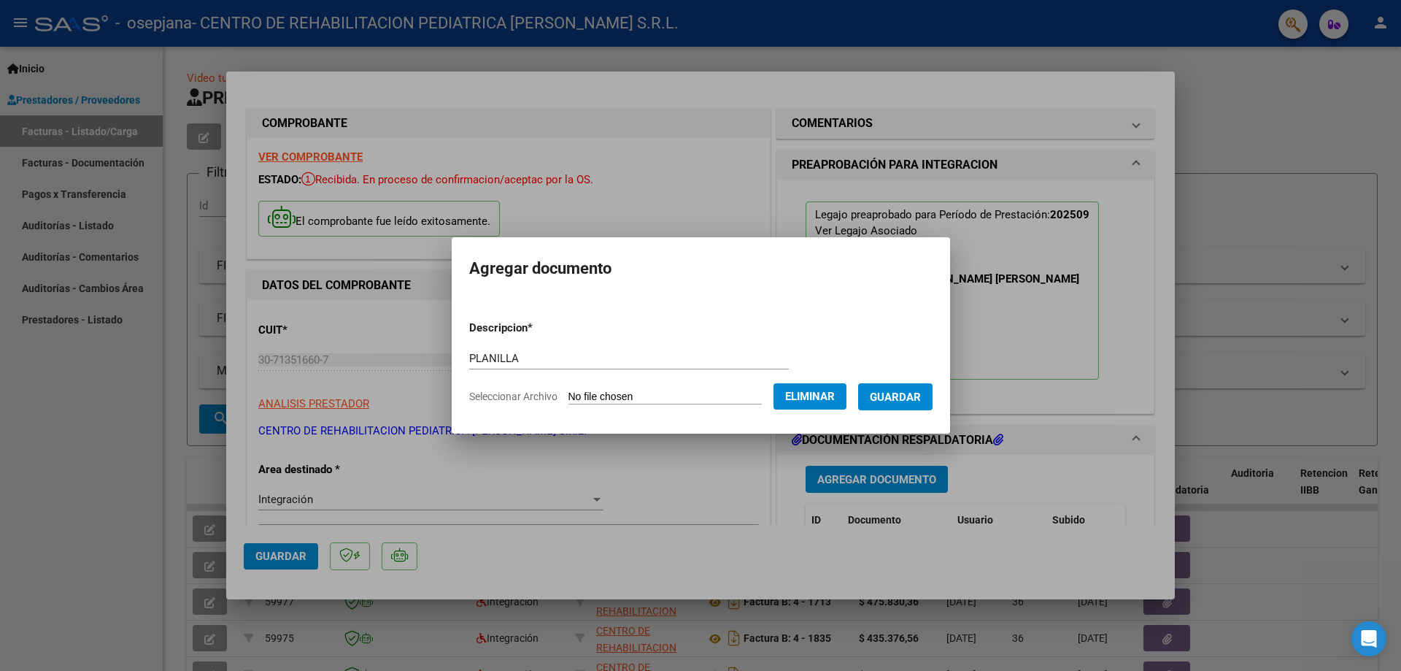
click at [900, 404] on button "Guardar" at bounding box center [895, 396] width 74 height 27
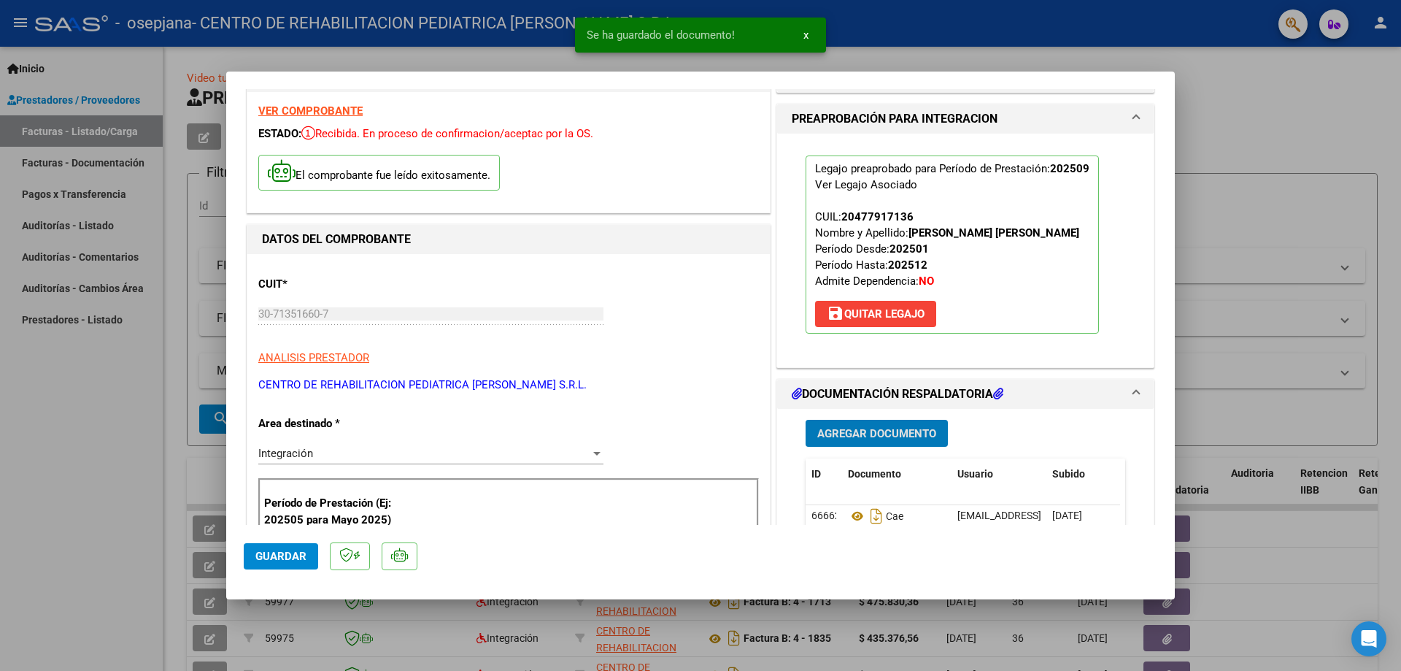
scroll to position [146, 0]
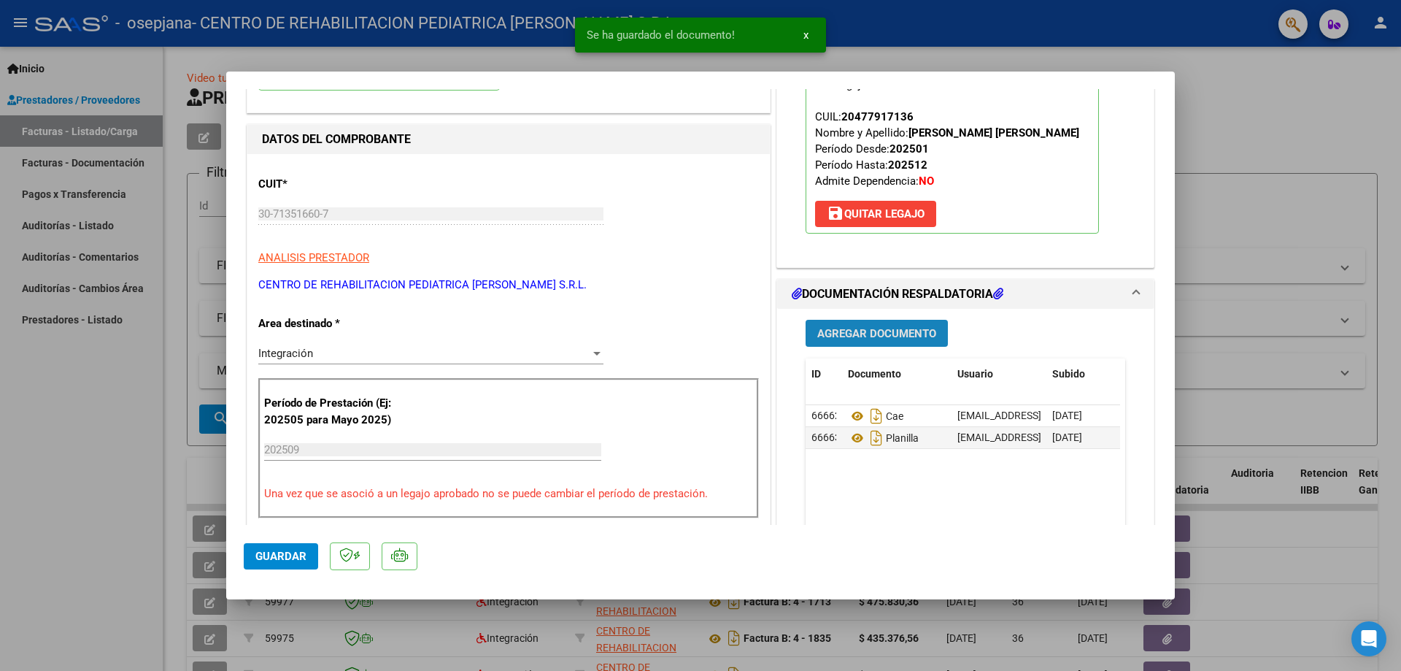
click at [842, 331] on span "Agregar Documento" at bounding box center [876, 333] width 119 height 13
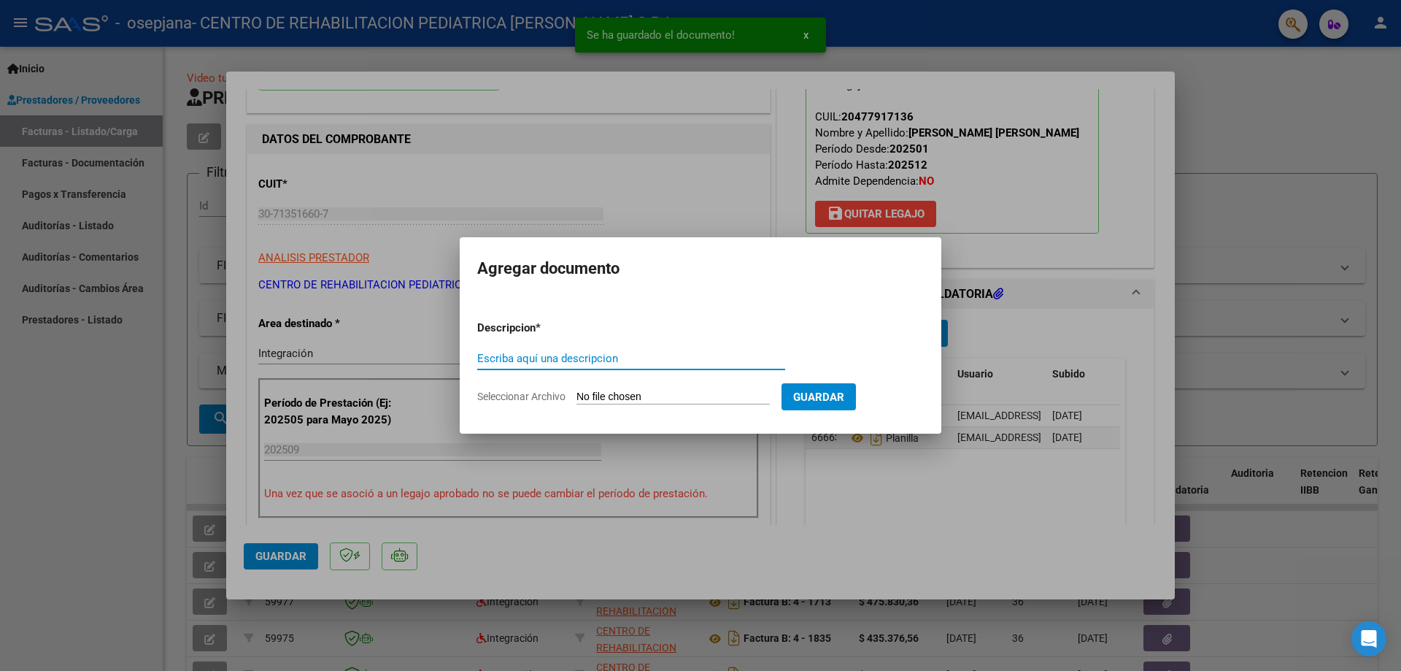
drag, startPoint x: 607, startPoint y: 355, endPoint x: 606, endPoint y: 347, distance: 8.1
click at [607, 355] on input "Escriba aquí una descripcion" at bounding box center [631, 358] width 308 height 13
type input "INFORME"
click at [668, 396] on input "Seleccionar Archivo" at bounding box center [672, 397] width 193 height 14
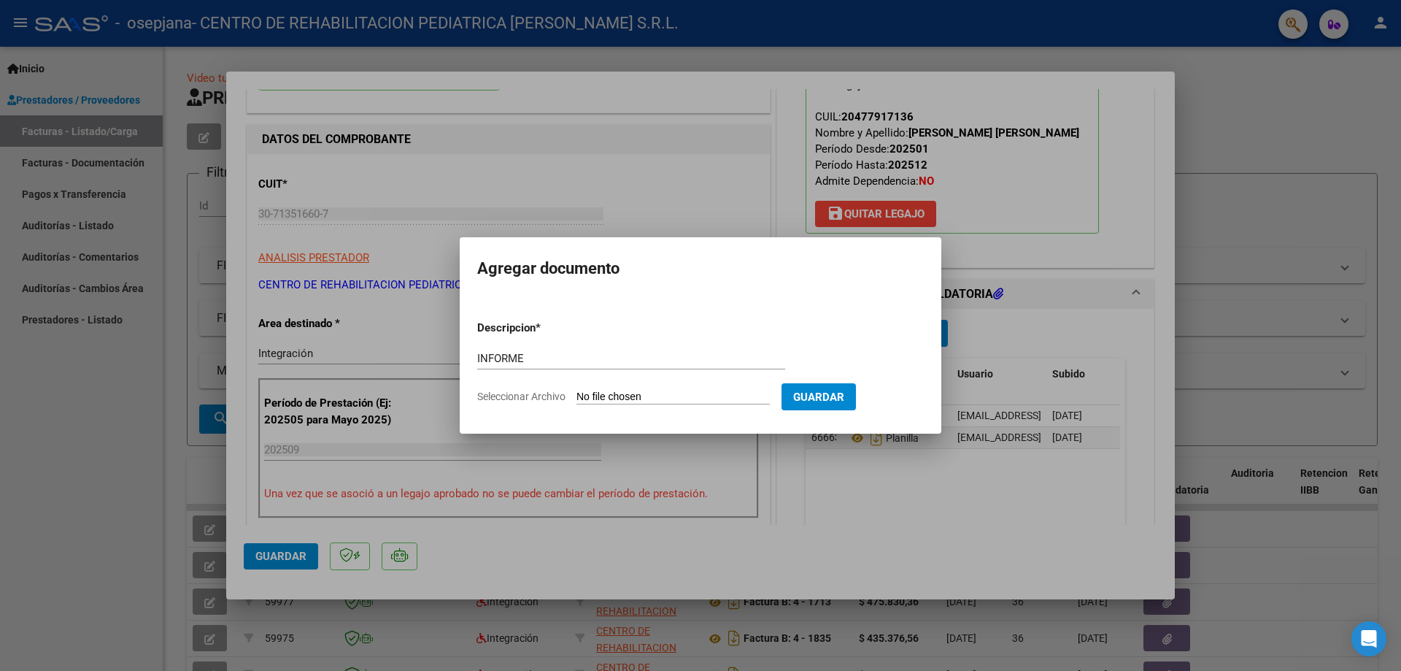
type input "C:\fakepath\INFORME_47791713_RIVERO__20251007080527.pdf"
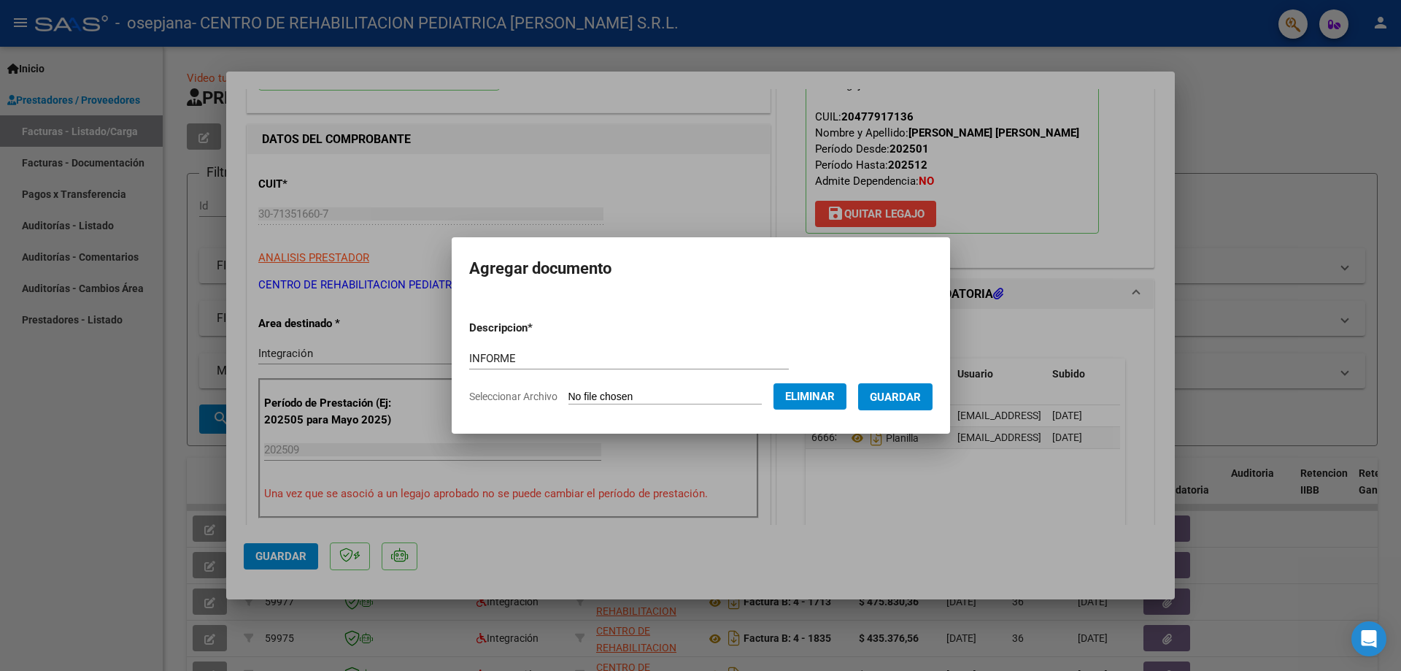
drag, startPoint x: 908, startPoint y: 401, endPoint x: 902, endPoint y: 393, distance: 9.9
click at [907, 399] on span "Guardar" at bounding box center [895, 396] width 51 height 13
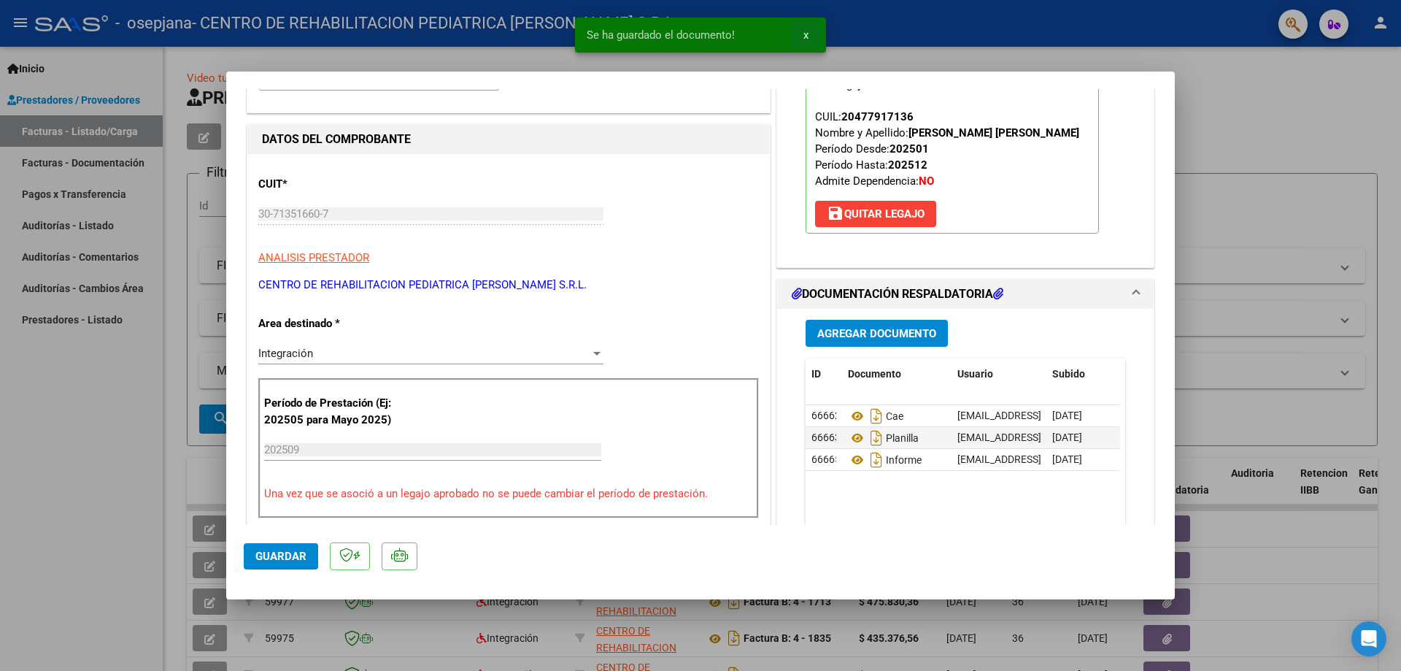
click at [803, 35] on span "x" at bounding box center [805, 34] width 5 height 13
drag, startPoint x: 1203, startPoint y: 122, endPoint x: 1184, endPoint y: 131, distance: 21.2
click at [1204, 122] on div at bounding box center [700, 335] width 1401 height 671
type input "$ 0,00"
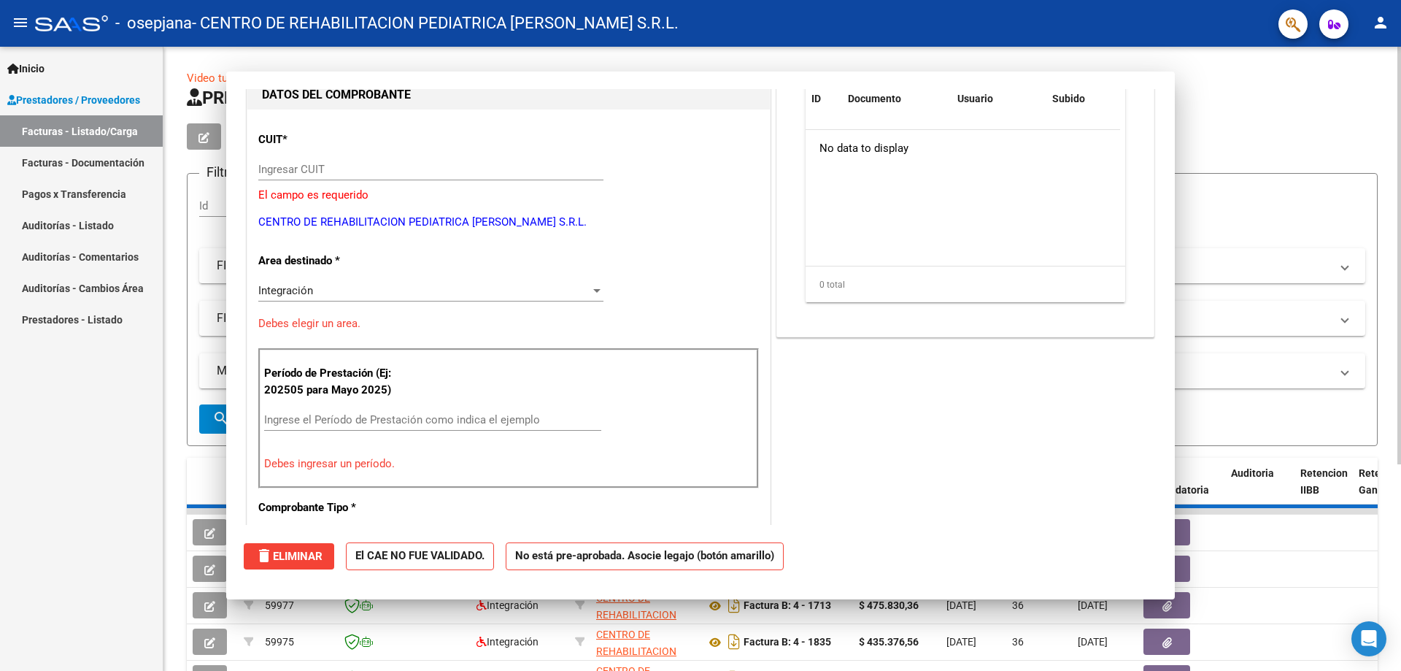
scroll to position [155, 0]
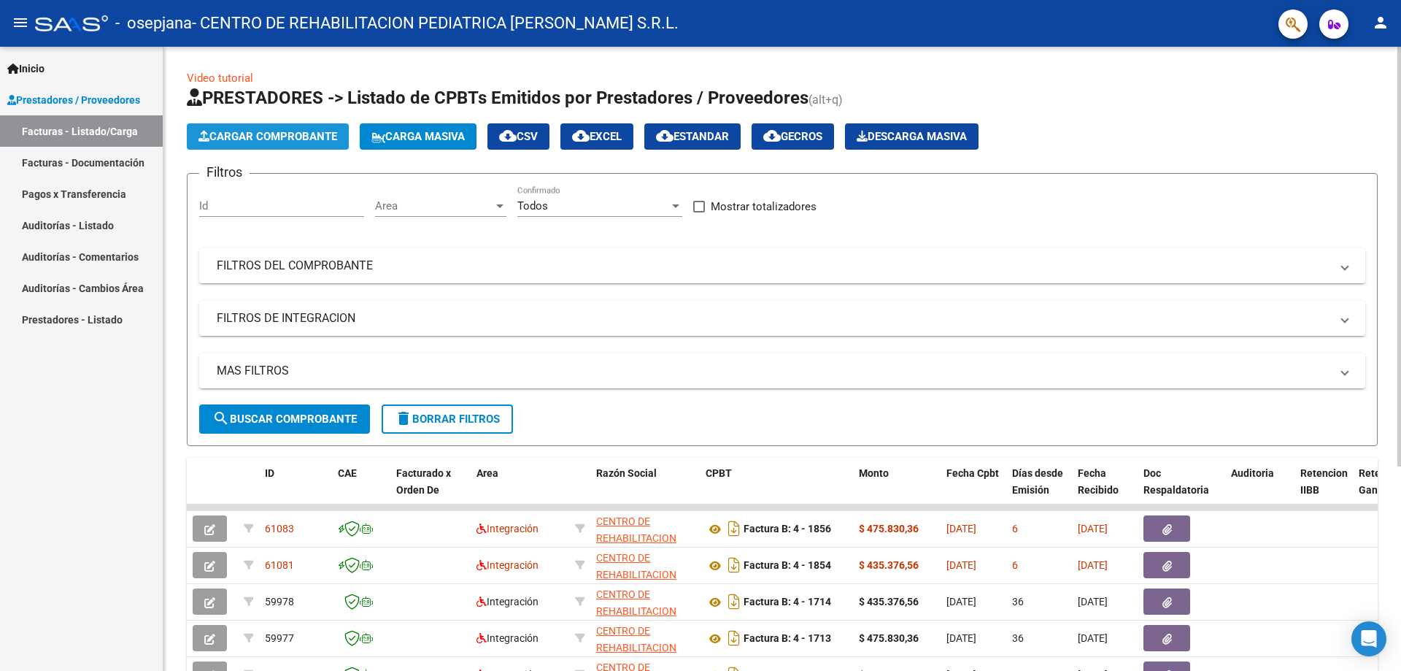
click at [311, 134] on span "Cargar Comprobante" at bounding box center [267, 136] width 139 height 13
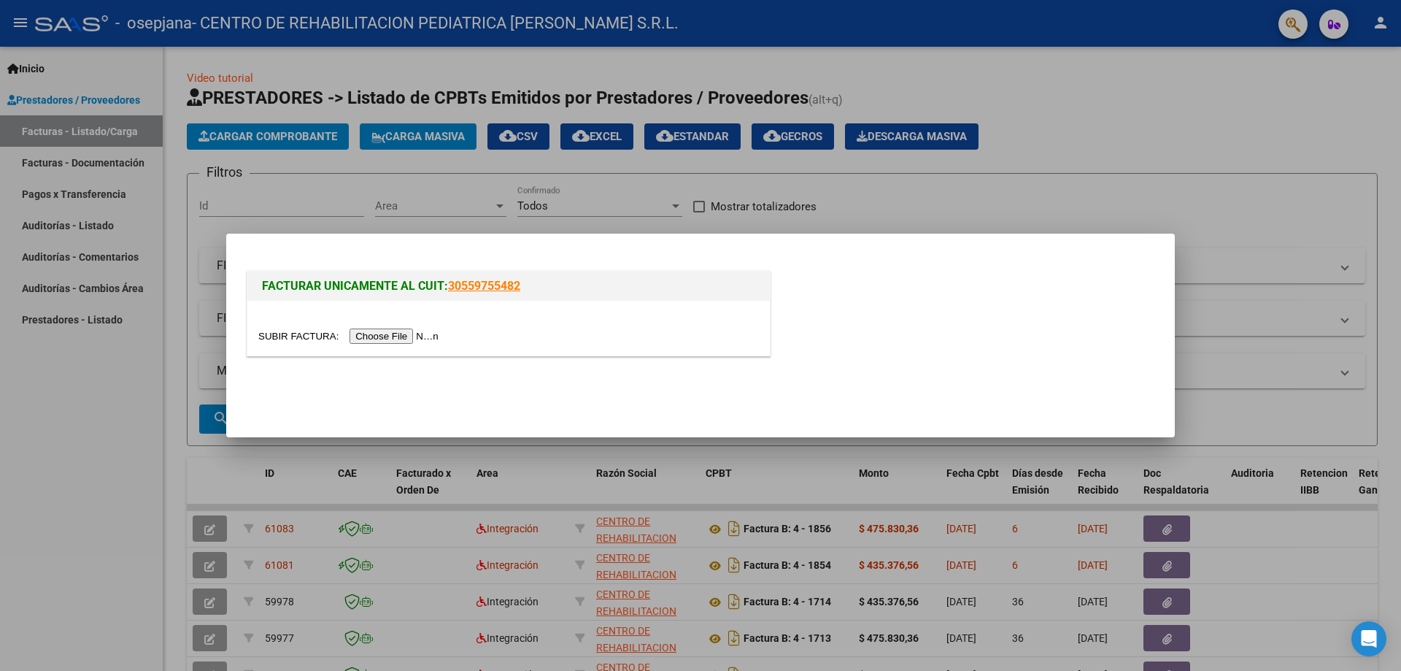
click at [387, 337] on input "file" at bounding box center [350, 335] width 185 height 15
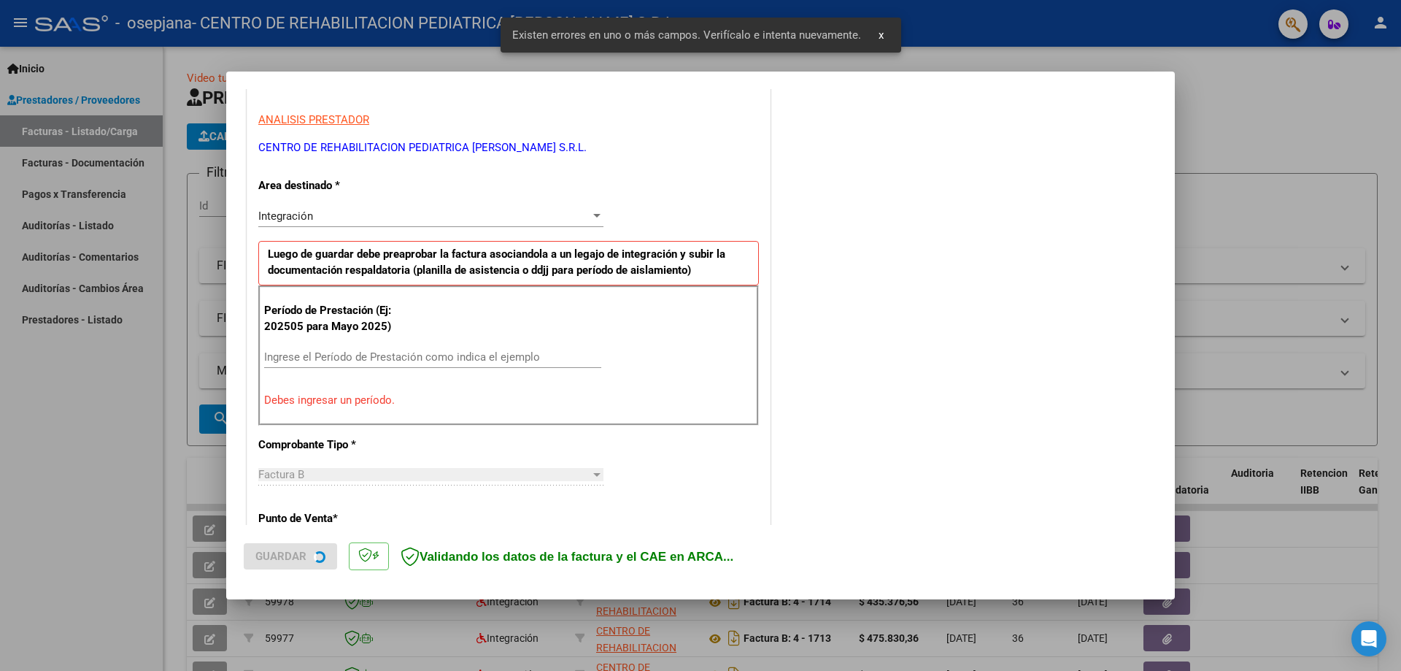
scroll to position [263, 0]
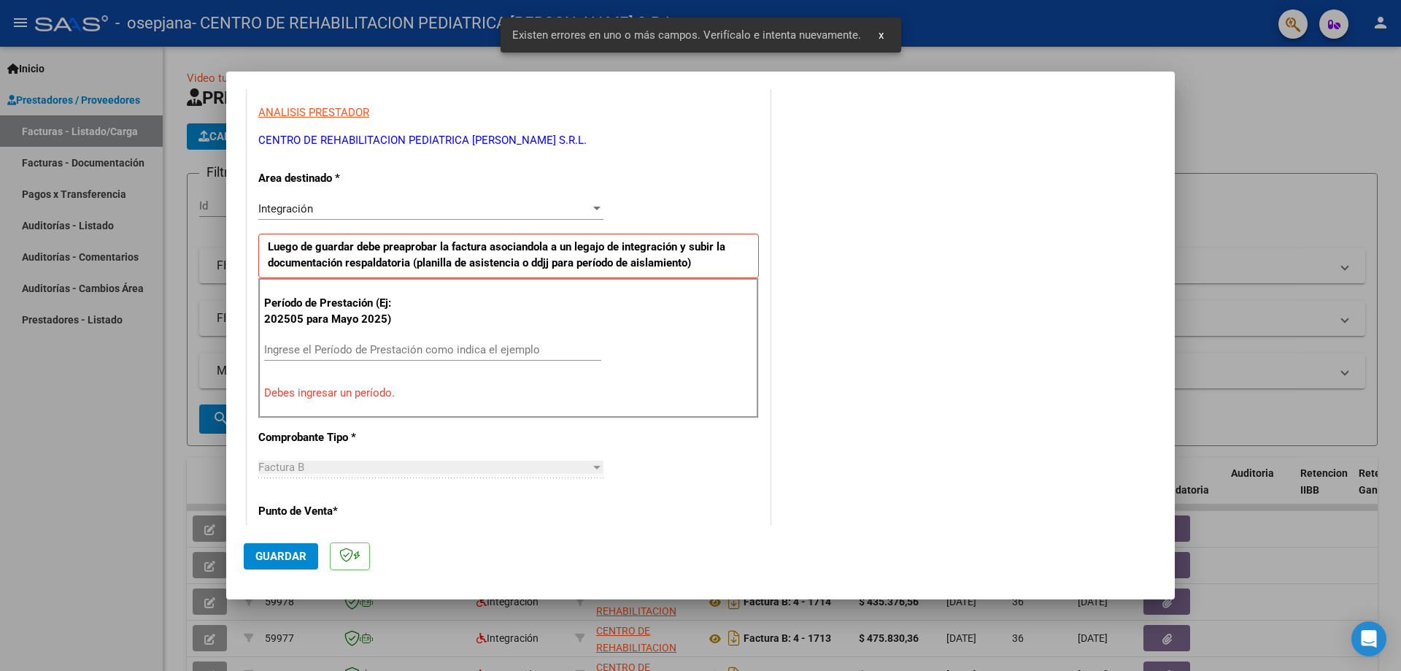
click at [320, 350] on input "Ingrese el Período de Prestación como indica el ejemplo" at bounding box center [432, 349] width 337 height 13
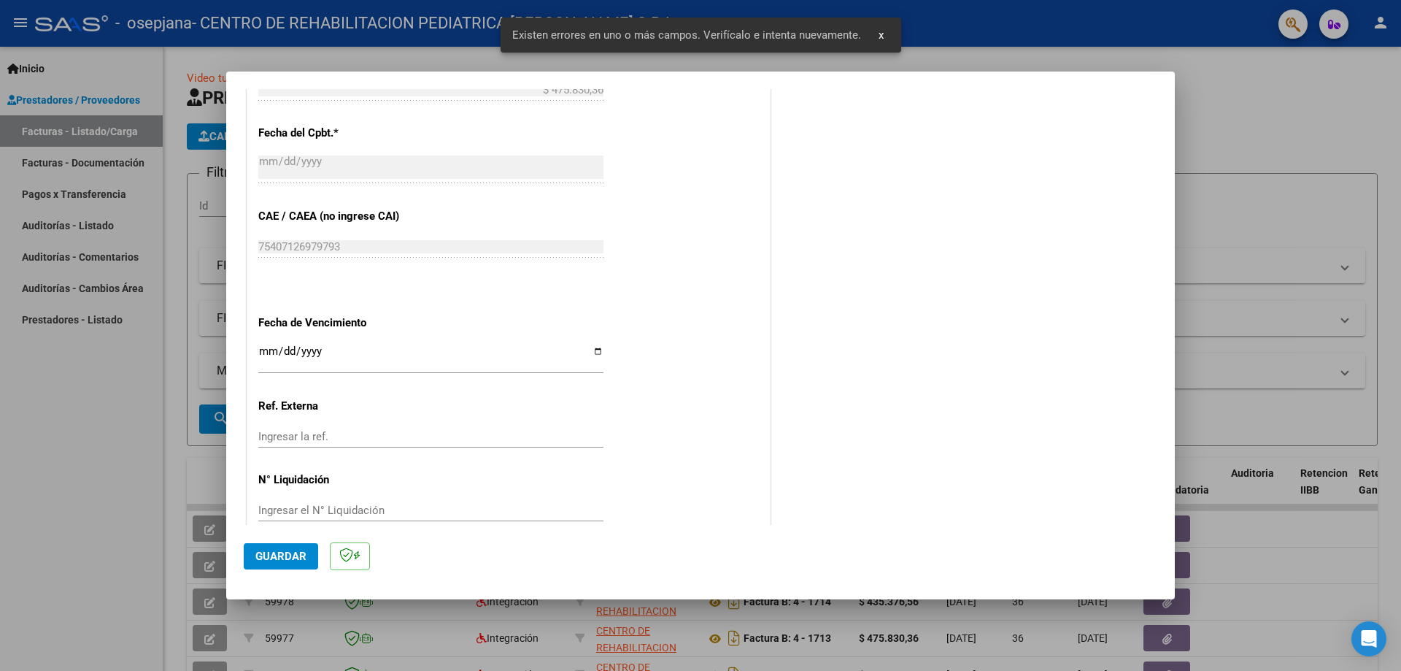
scroll to position [846, 0]
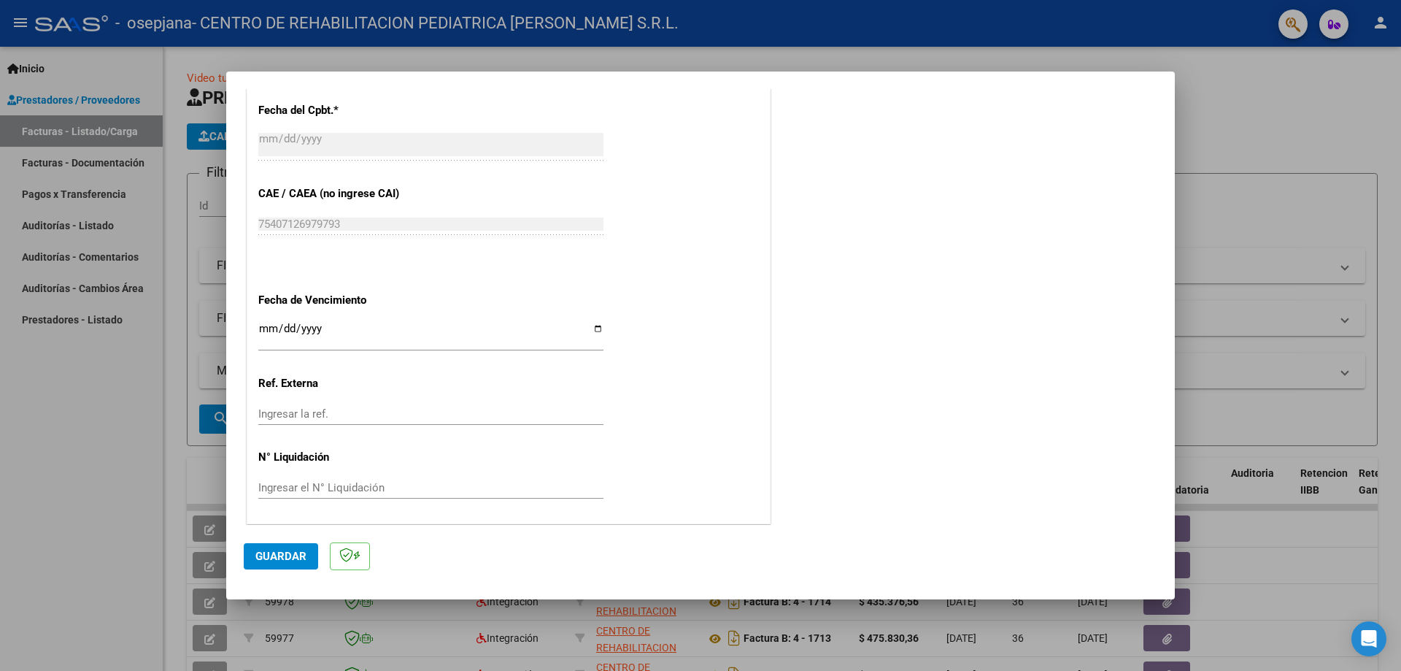
type input "202509"
click at [589, 328] on input "Ingresar la fecha" at bounding box center [430, 334] width 345 height 23
type input "[DATE]"
click at [284, 563] on span "Guardar" at bounding box center [280, 555] width 51 height 13
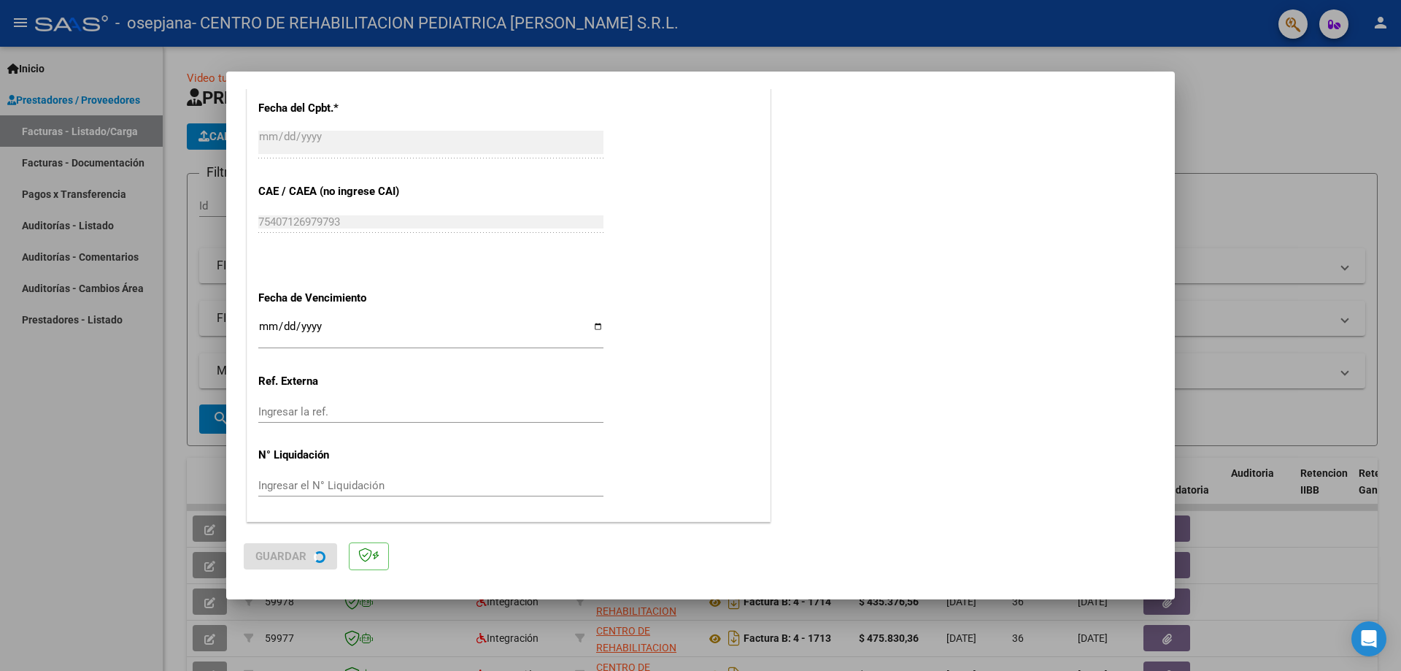
scroll to position [0, 0]
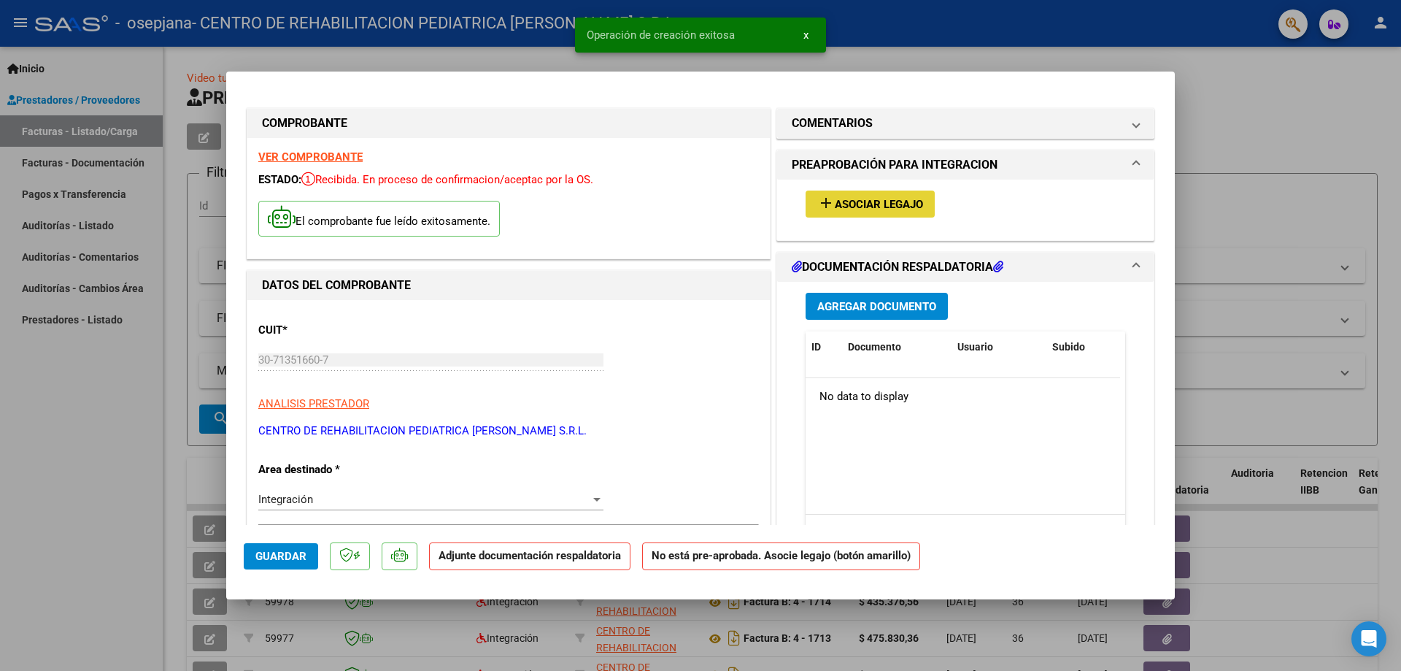
click at [826, 203] on mat-icon "add" at bounding box center [826, 203] width 18 height 18
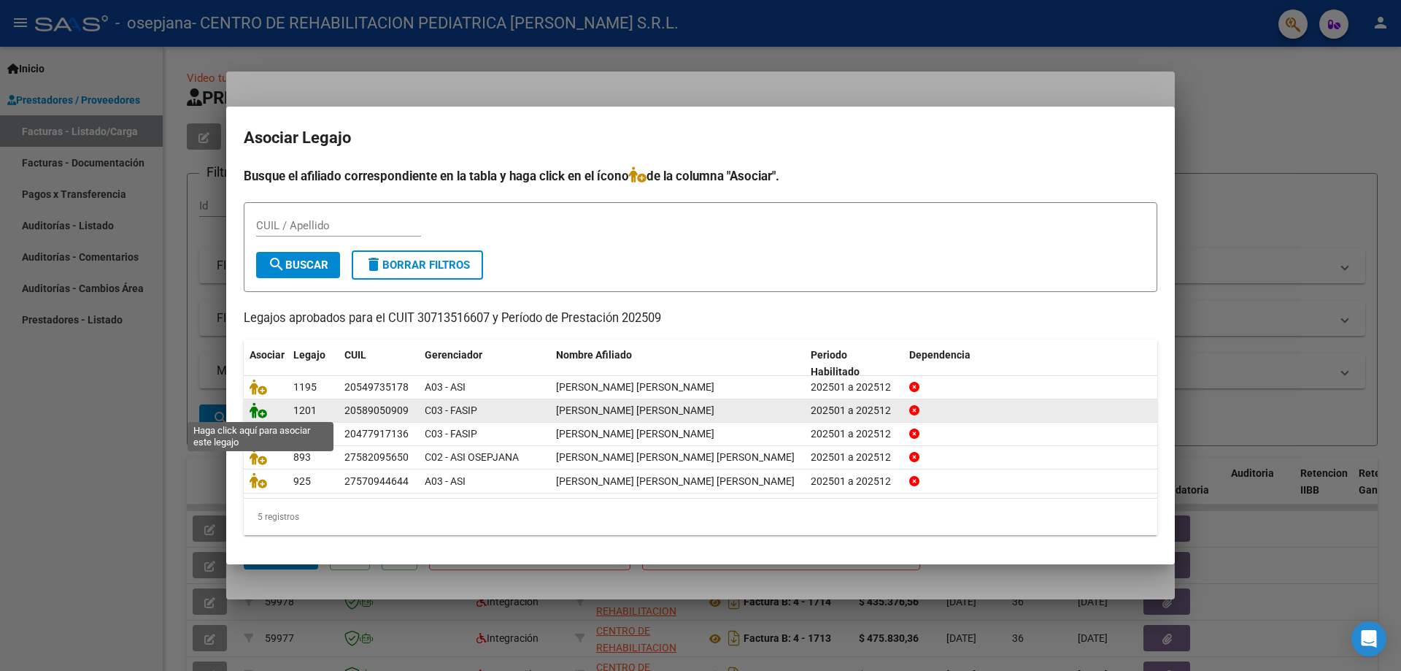
click at [259, 412] on icon at bounding box center [259, 410] width 18 height 16
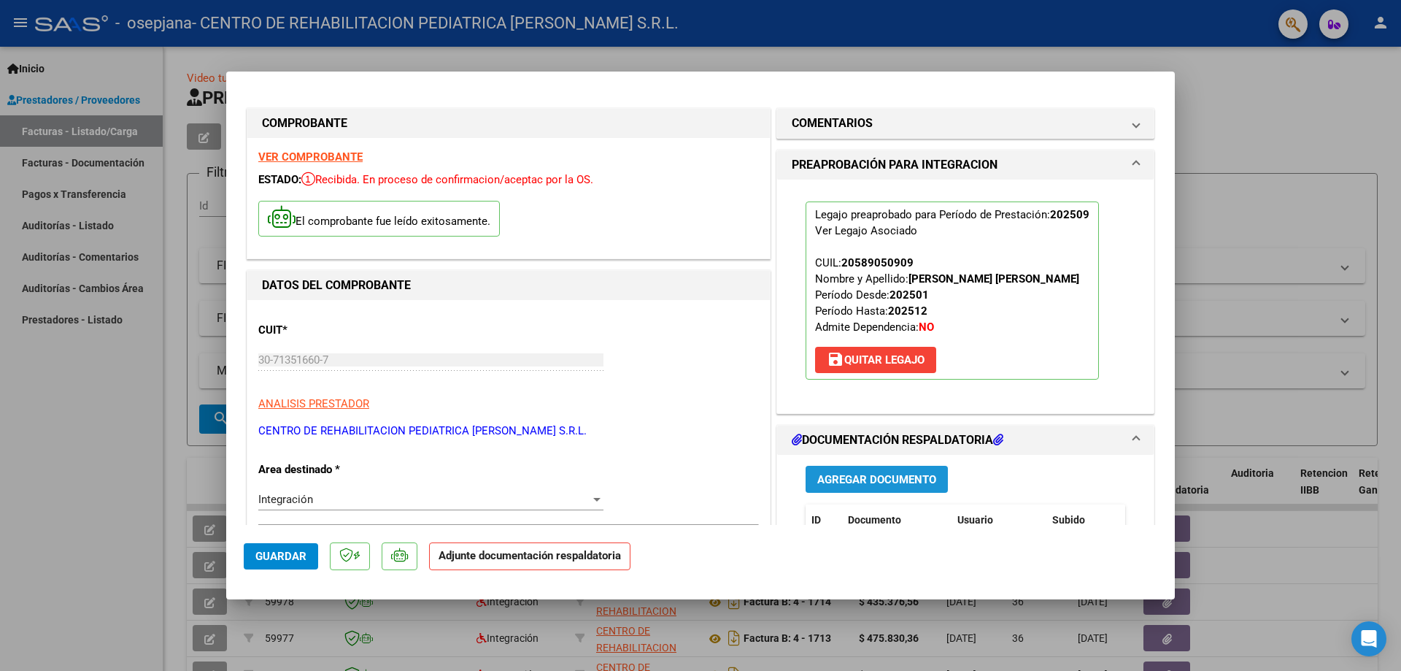
click at [868, 475] on span "Agregar Documento" at bounding box center [876, 479] width 119 height 13
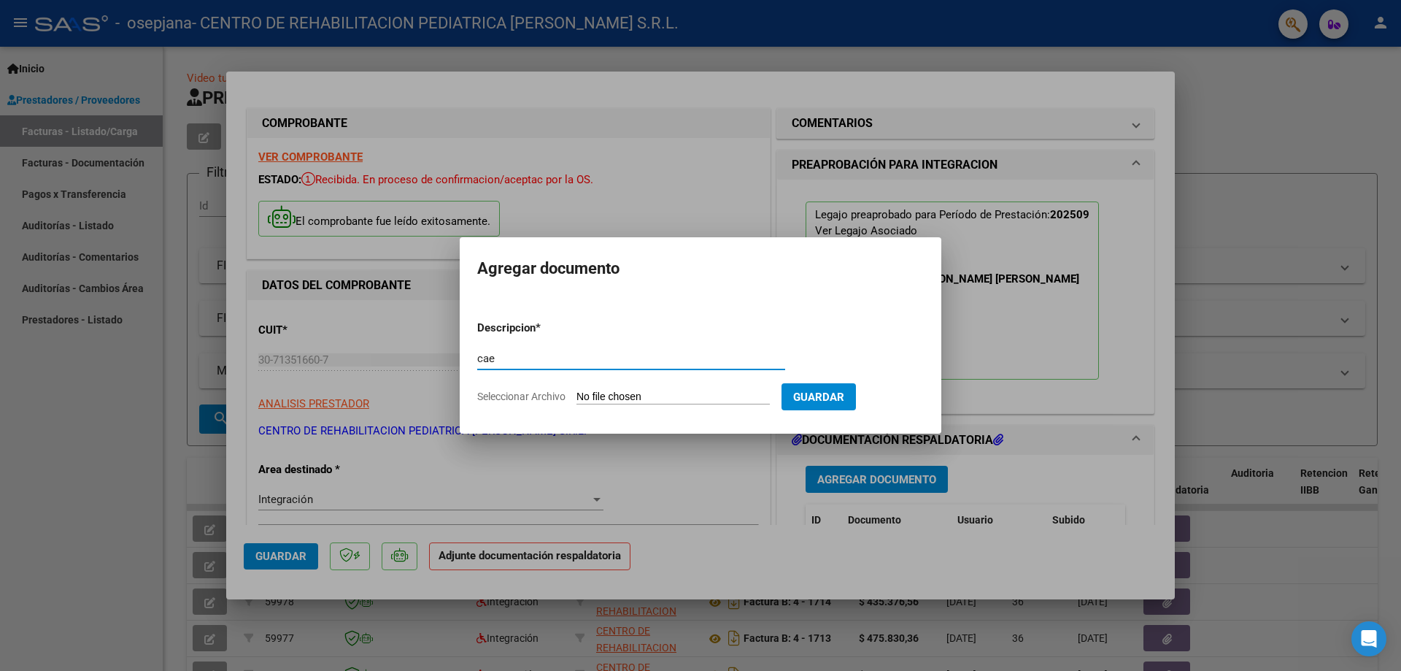
type input "cae"
click at [693, 391] on input "Seleccionar Archivo" at bounding box center [672, 397] width 193 height 14
type input "C:\fakepath\CAE [PERSON_NAME] SEPT (1).pdf"
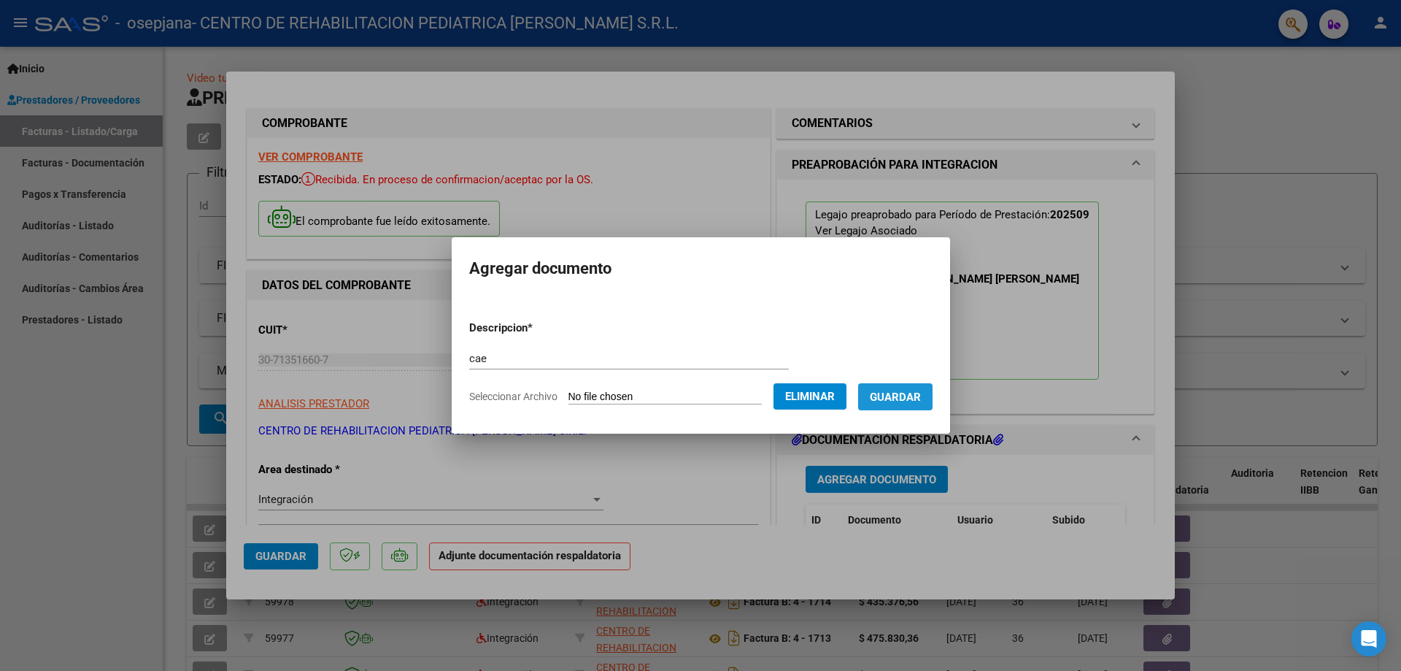
click at [910, 397] on span "Guardar" at bounding box center [895, 396] width 51 height 13
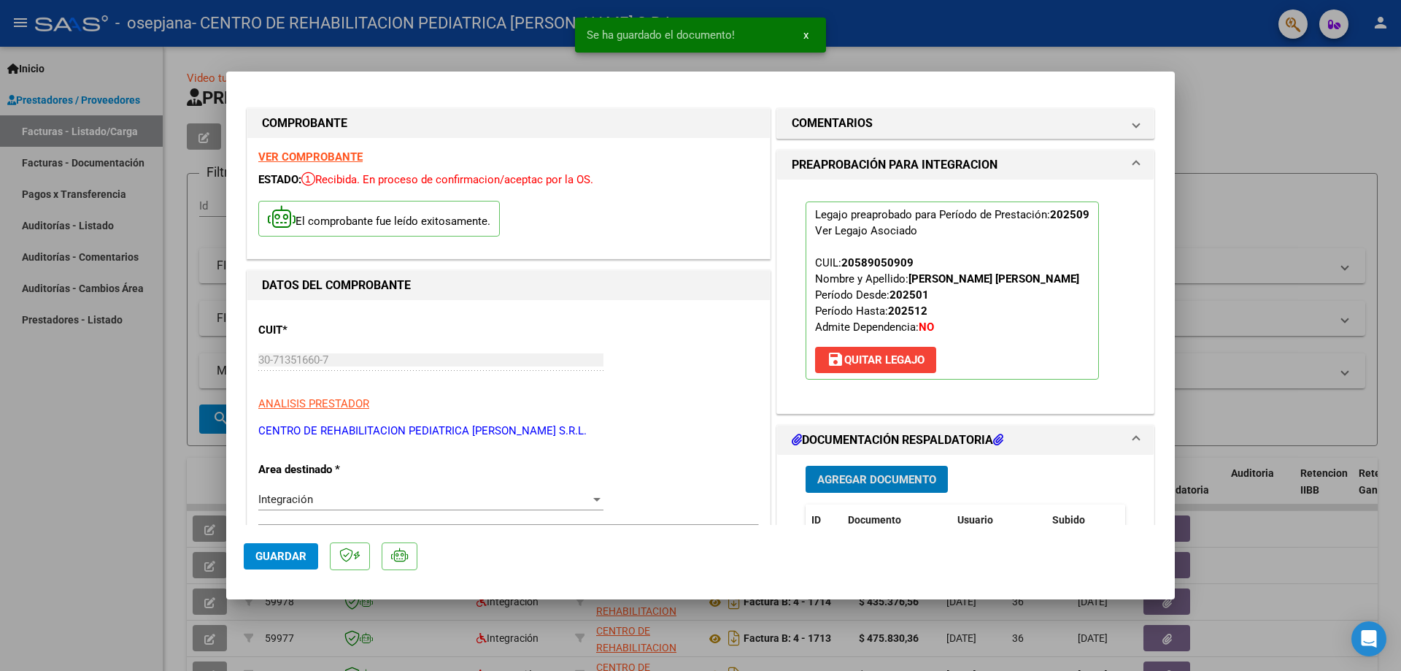
click at [901, 479] on span "Agregar Documento" at bounding box center [876, 479] width 119 height 13
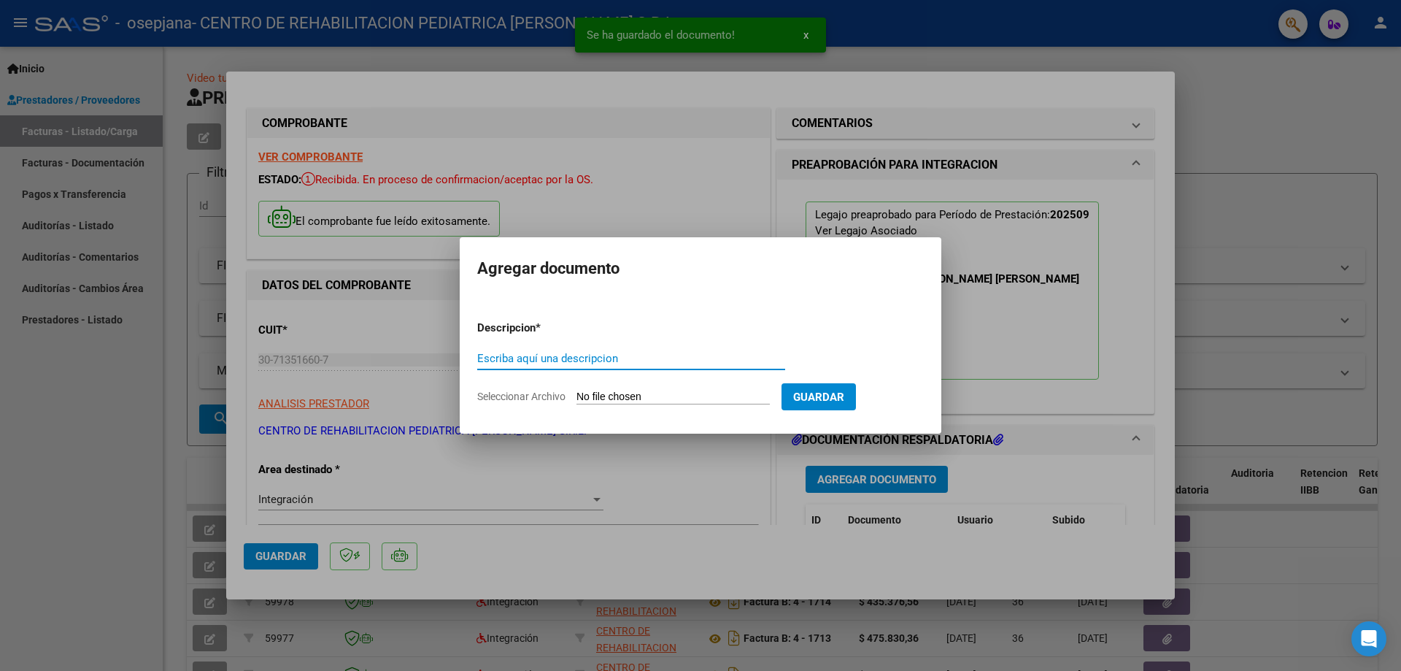
click at [563, 359] on input "Escriba aquí una descripcion" at bounding box center [631, 358] width 308 height 13
type input "planilla"
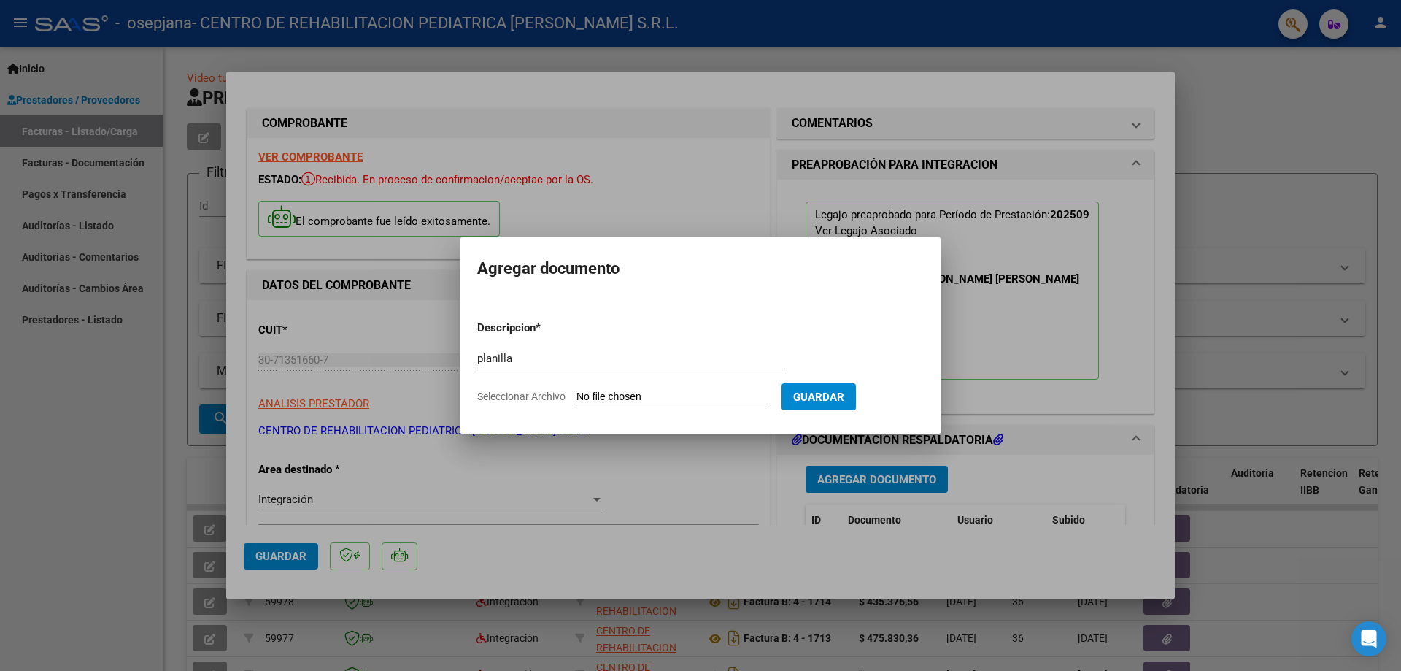
click at [612, 395] on input "Seleccionar Archivo" at bounding box center [672, 397] width 193 height 14
type input "C:\fakepath\PA [PERSON_NAME] SEPT (1).pdf"
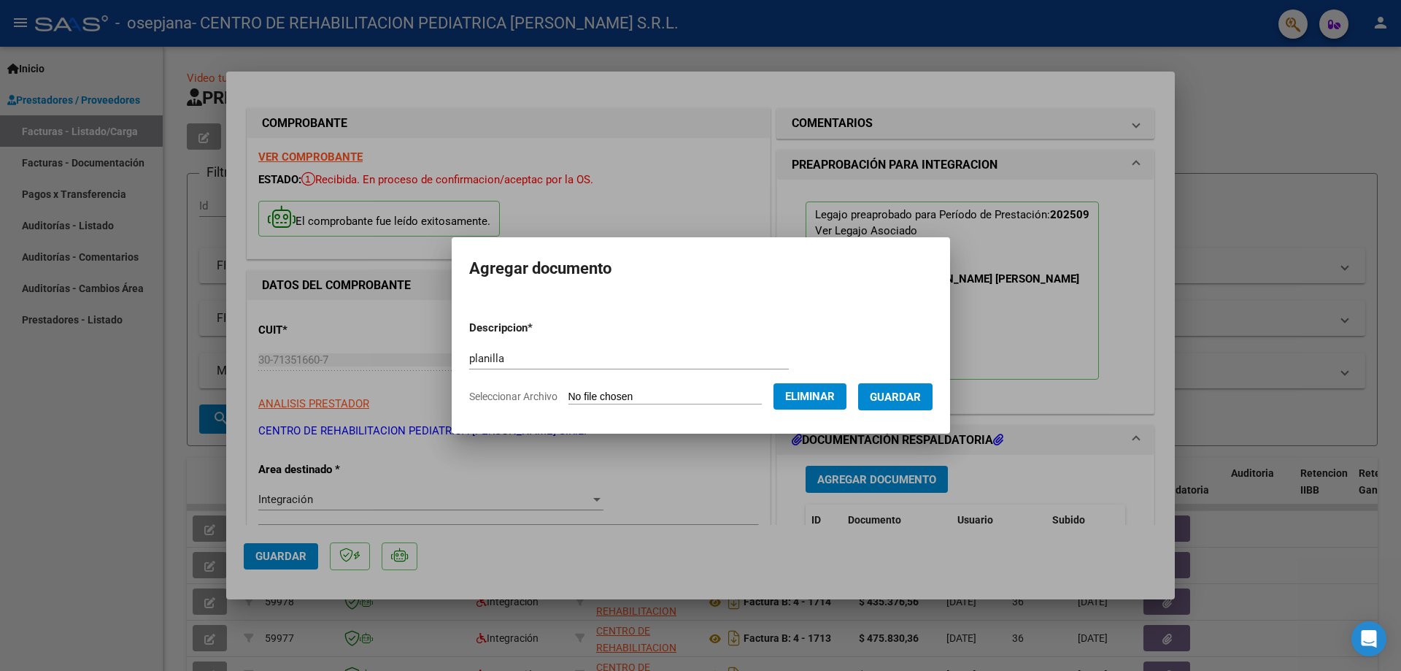
click at [921, 399] on span "Guardar" at bounding box center [895, 396] width 51 height 13
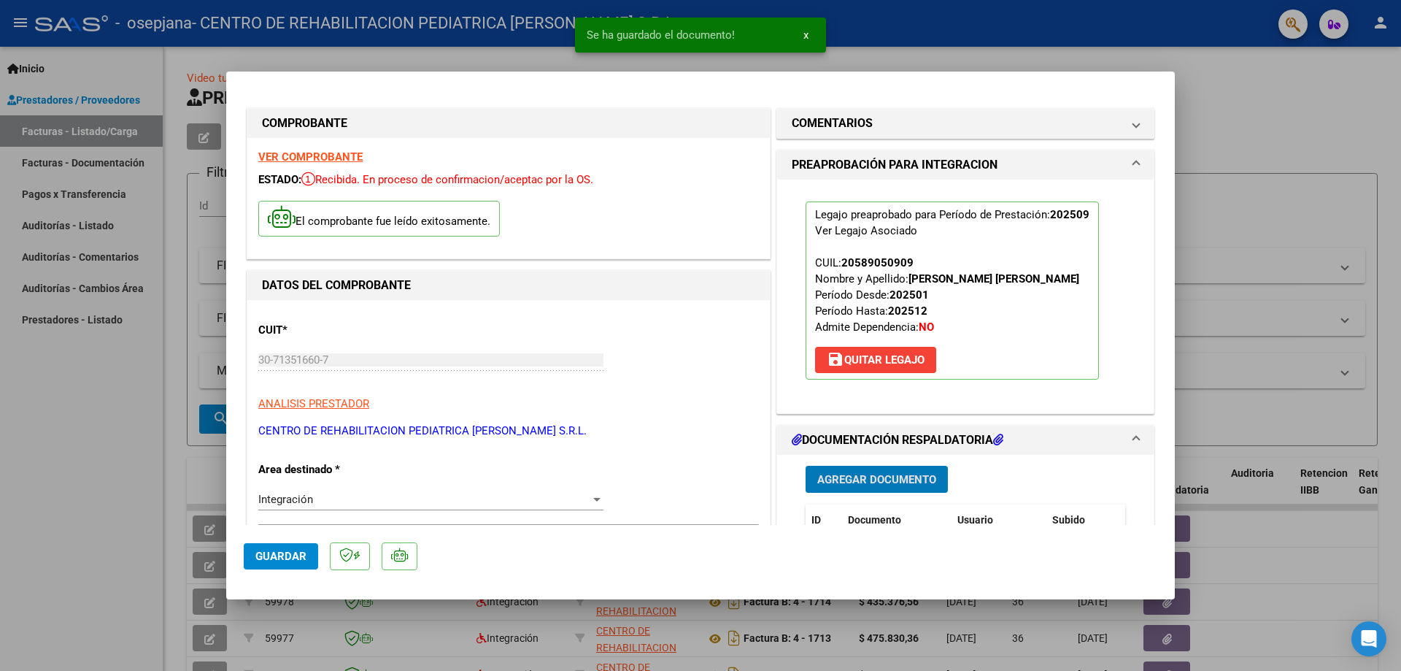
click at [894, 482] on span "Agregar Documento" at bounding box center [876, 479] width 119 height 13
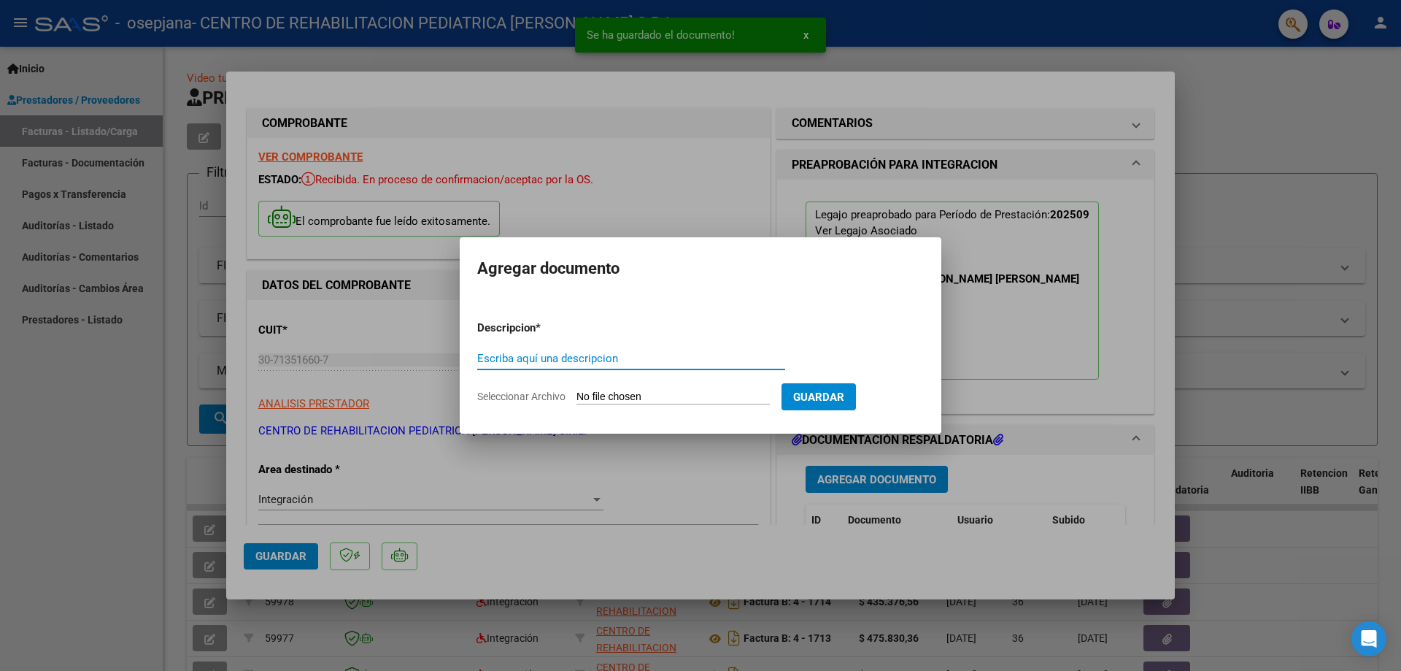
click at [601, 355] on input "Escriba aquí una descripcion" at bounding box center [631, 358] width 308 height 13
type input "informe"
click at [630, 389] on form "Descripcion * informe Escriba aquí una descripcion Seleccionar Archivo Guardar" at bounding box center [700, 362] width 447 height 107
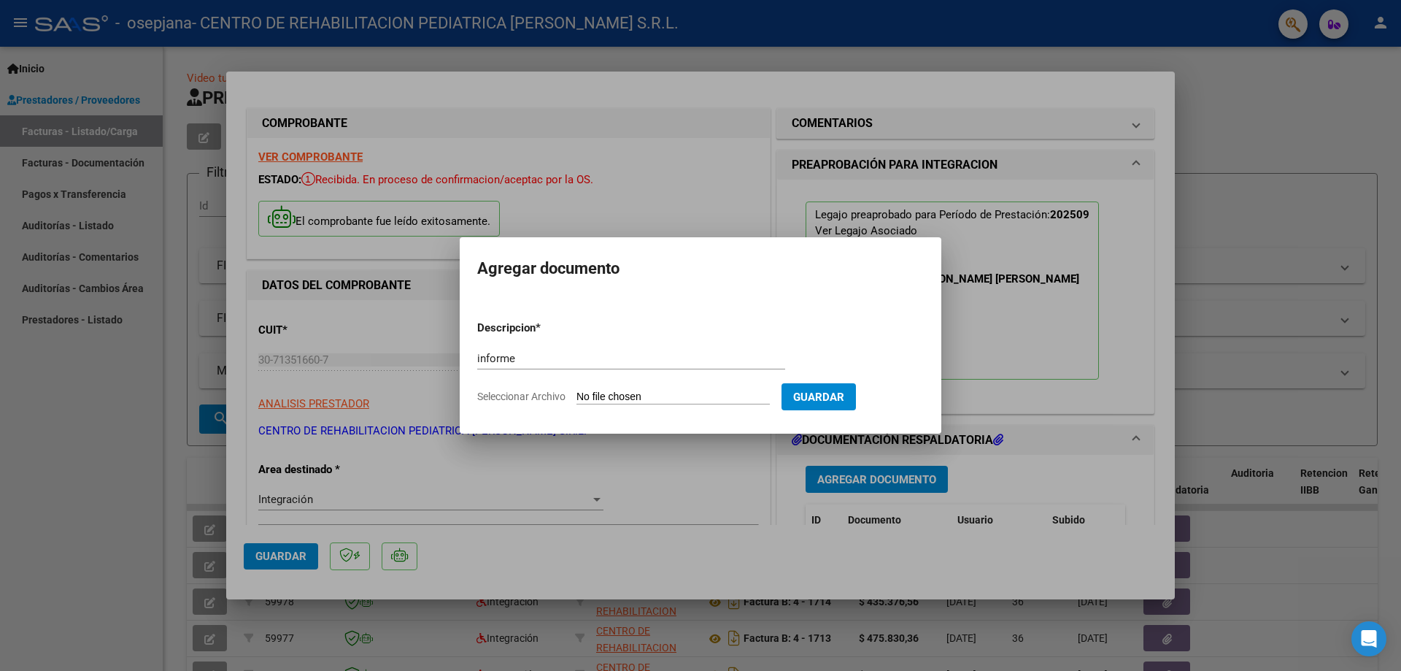
click at [625, 396] on input "Seleccionar Archivo" at bounding box center [672, 397] width 193 height 14
type input "C:\fakepath\Informe mensual [PERSON_NAME] Sept.pdf"
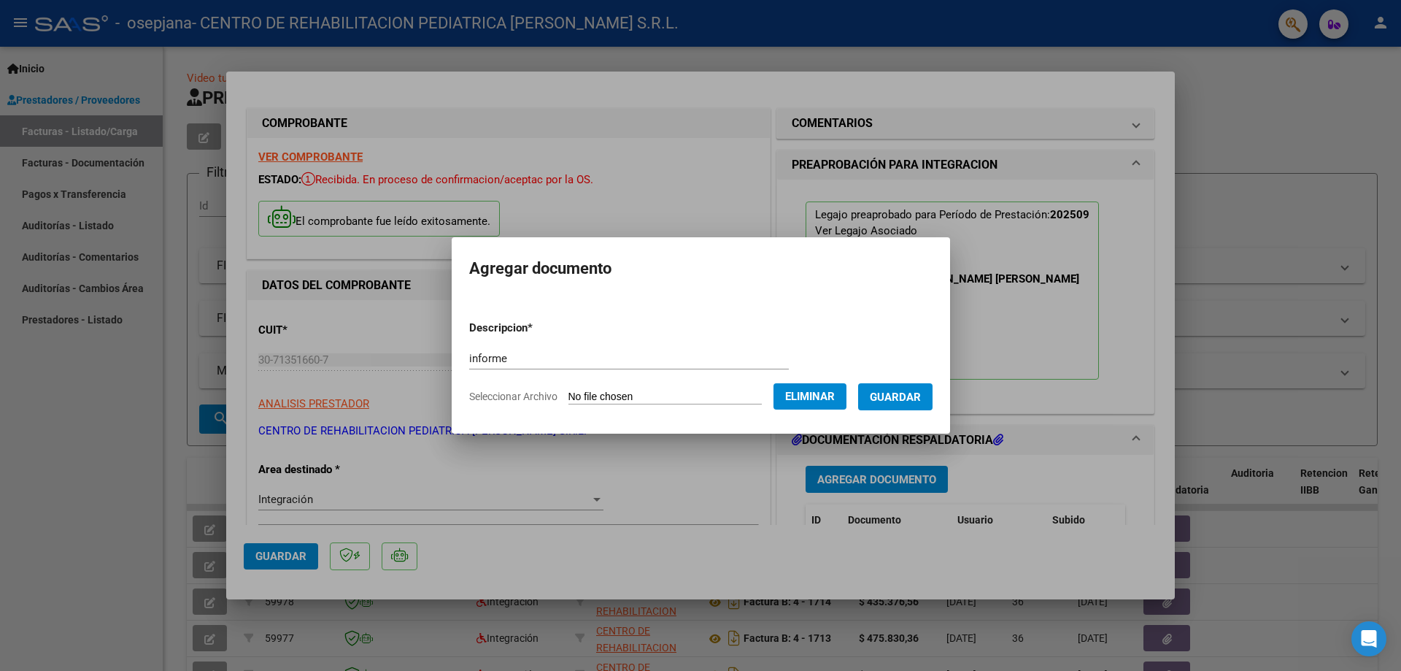
click at [906, 393] on span "Guardar" at bounding box center [895, 396] width 51 height 13
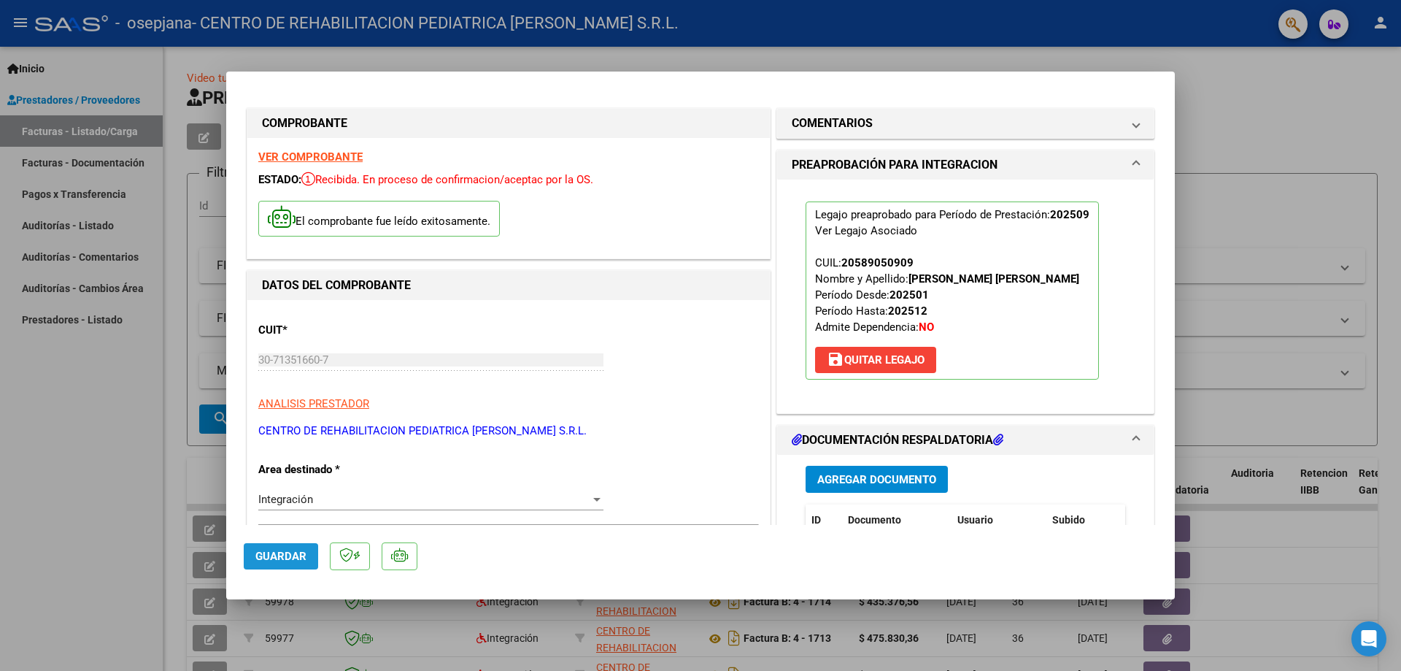
click at [280, 562] on span "Guardar" at bounding box center [280, 555] width 51 height 13
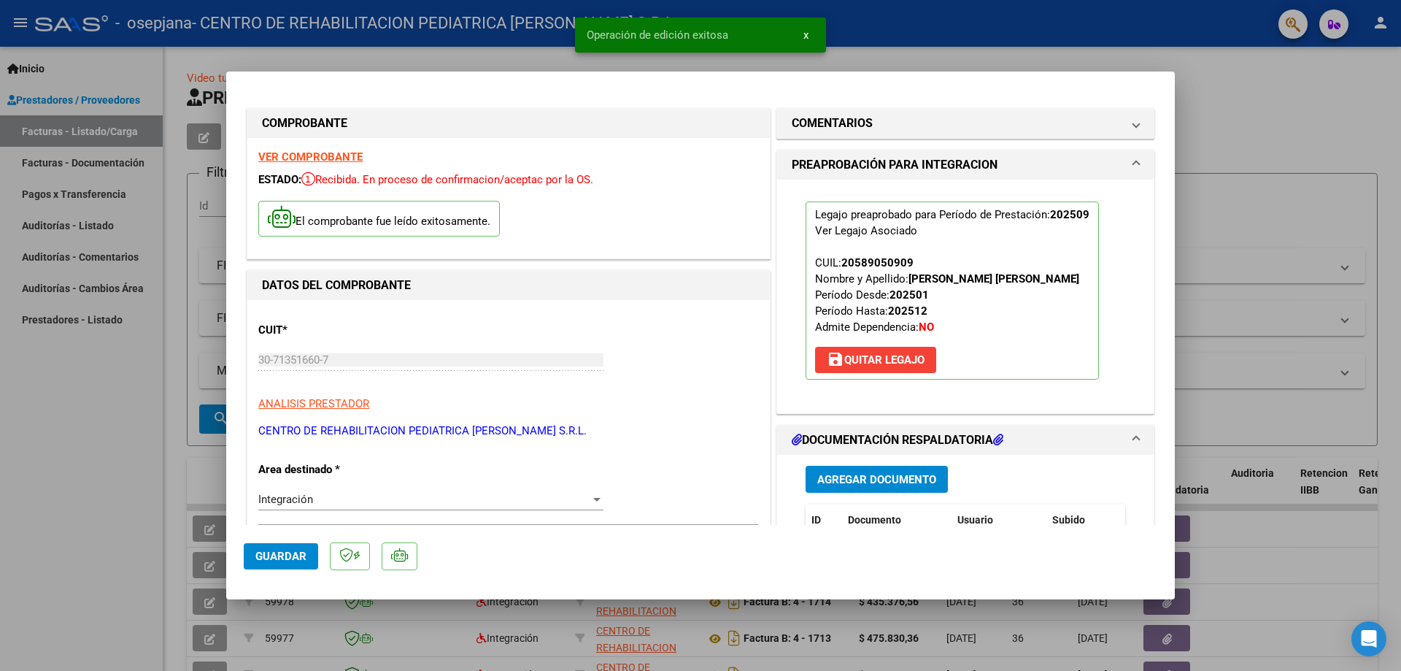
click at [1208, 83] on div at bounding box center [700, 335] width 1401 height 671
type input "$ 0,00"
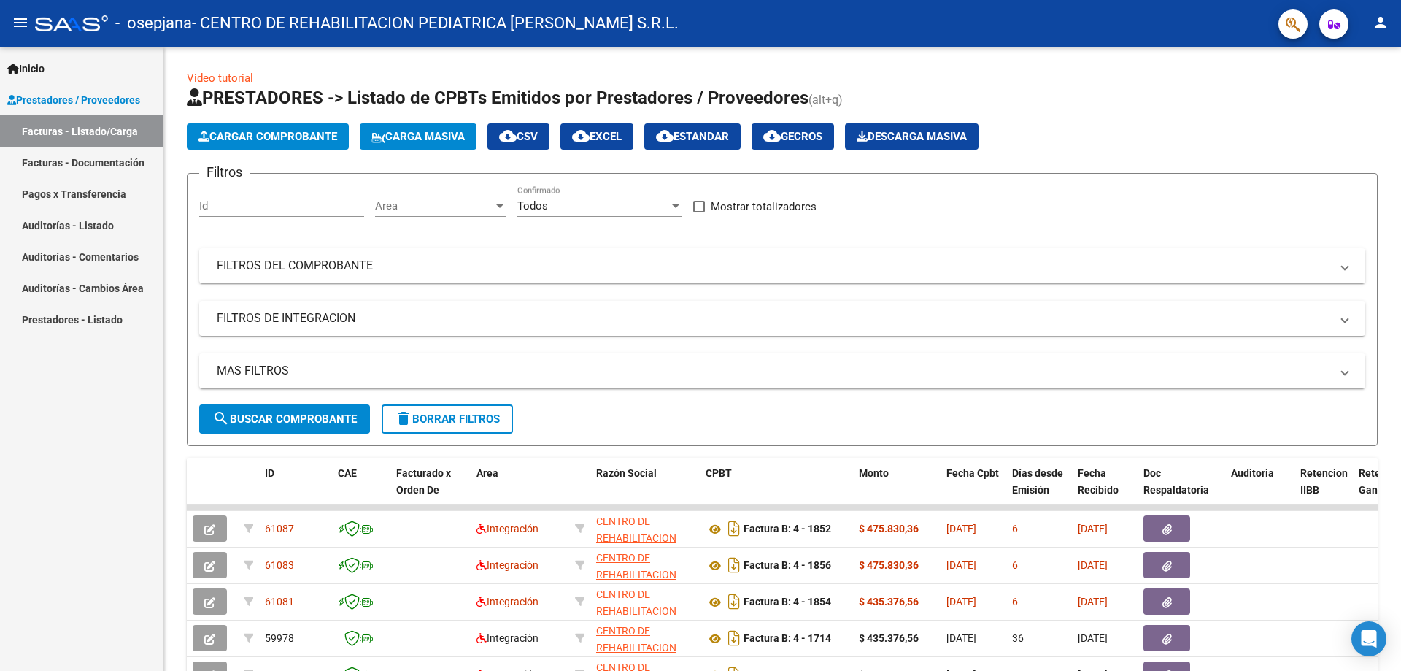
click at [1380, 25] on mat-icon "person" at bounding box center [1381, 23] width 18 height 18
click at [1351, 96] on button "exit_to_app Salir" at bounding box center [1350, 96] width 89 height 35
